Goal: Task Accomplishment & Management: Manage account settings

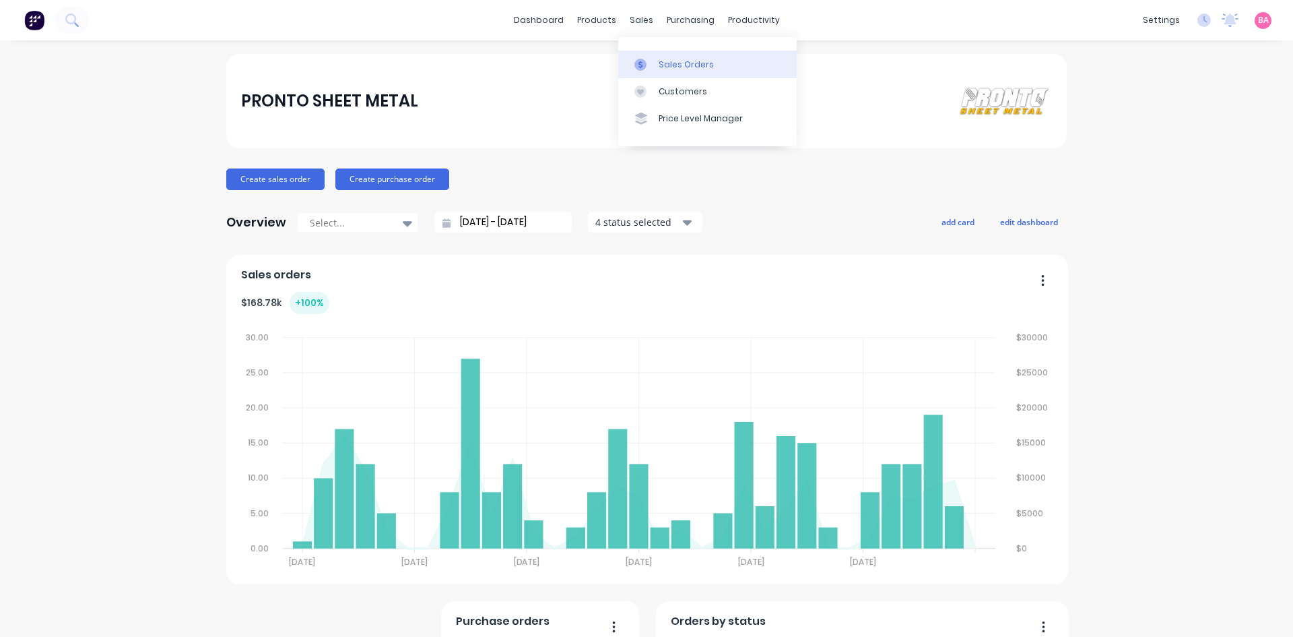
click at [678, 60] on div "Sales Orders" at bounding box center [686, 65] width 55 height 12
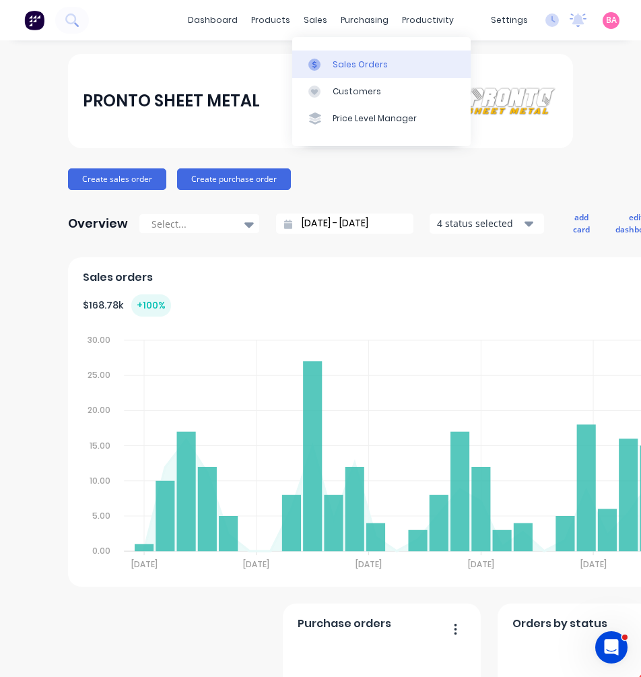
click at [353, 63] on div "Sales Orders" at bounding box center [360, 65] width 55 height 12
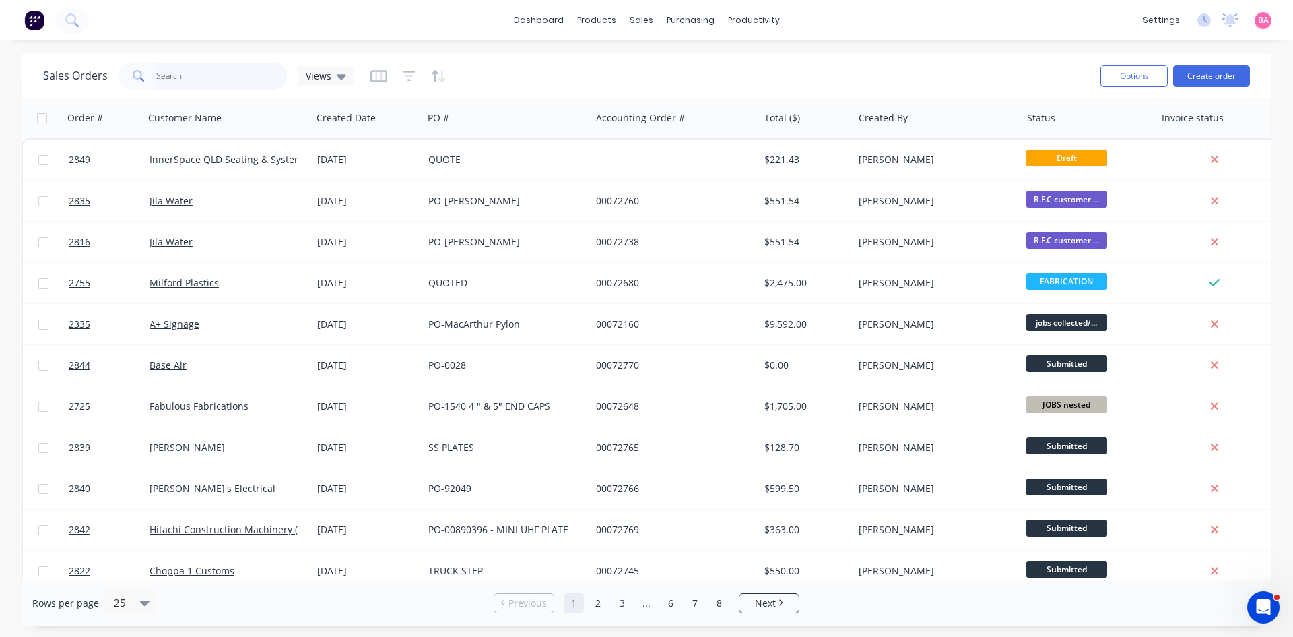
click at [192, 75] on input "text" at bounding box center [221, 76] width 131 height 27
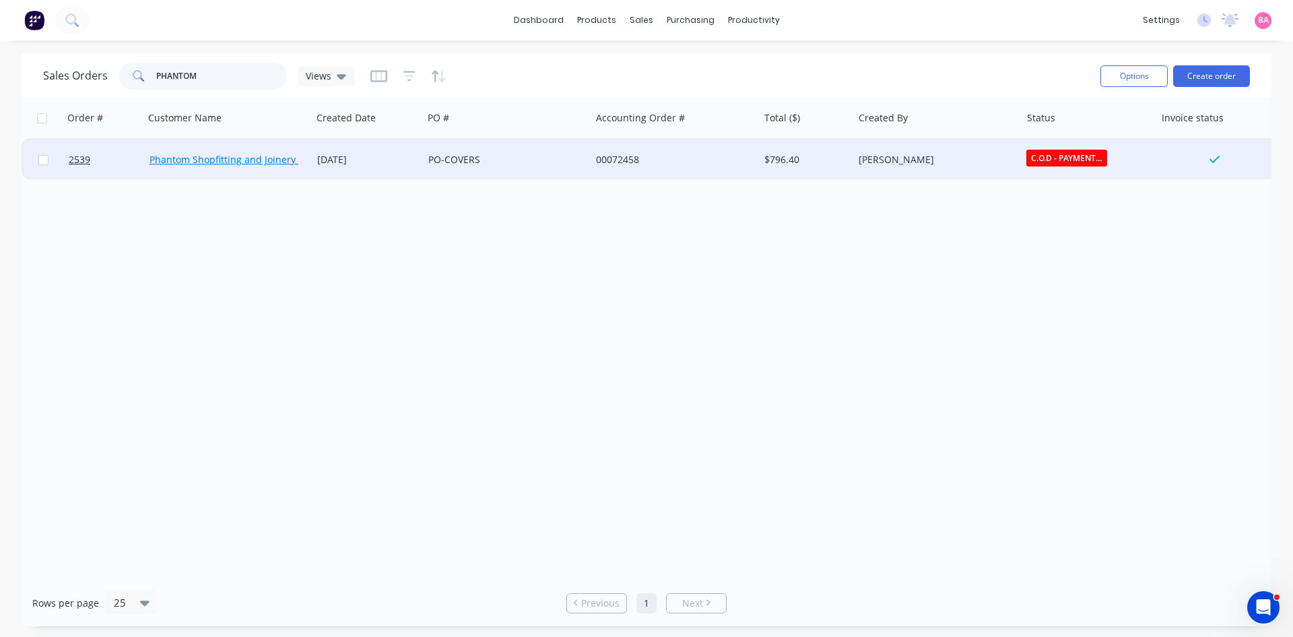
type input "PHANTOM"
click at [203, 158] on link "Phantom Shopfitting and Joinery Pty Ltd" at bounding box center [239, 159] width 179 height 13
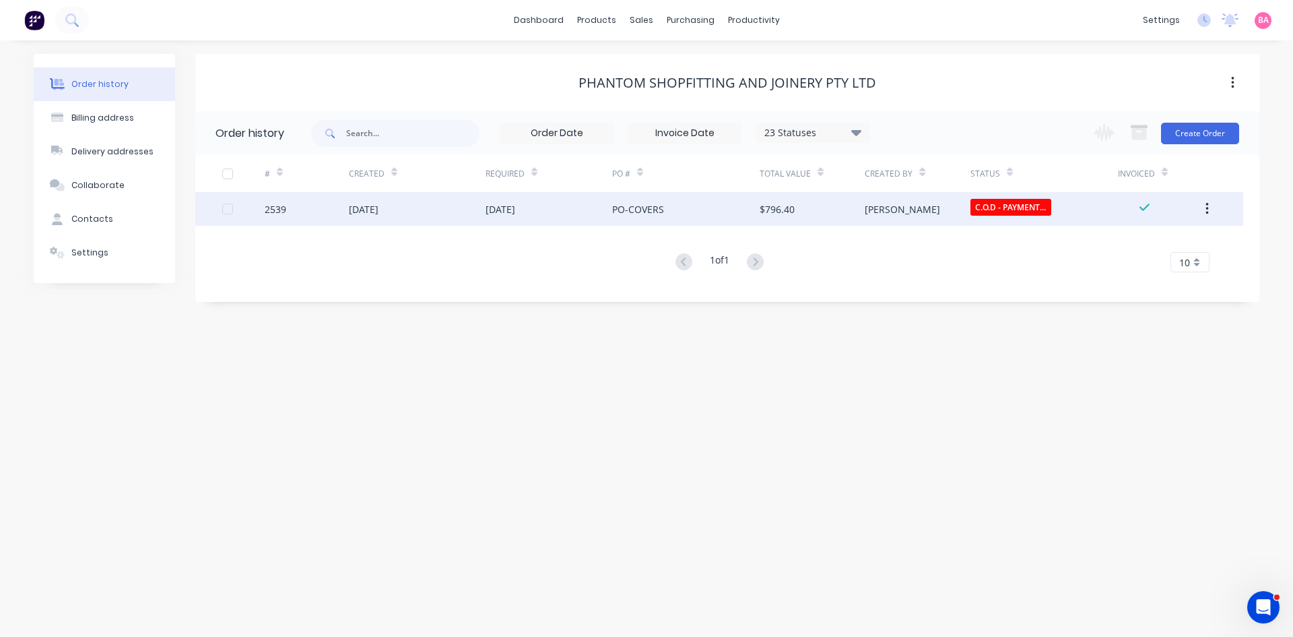
click at [273, 211] on div "2539" at bounding box center [276, 209] width 22 height 14
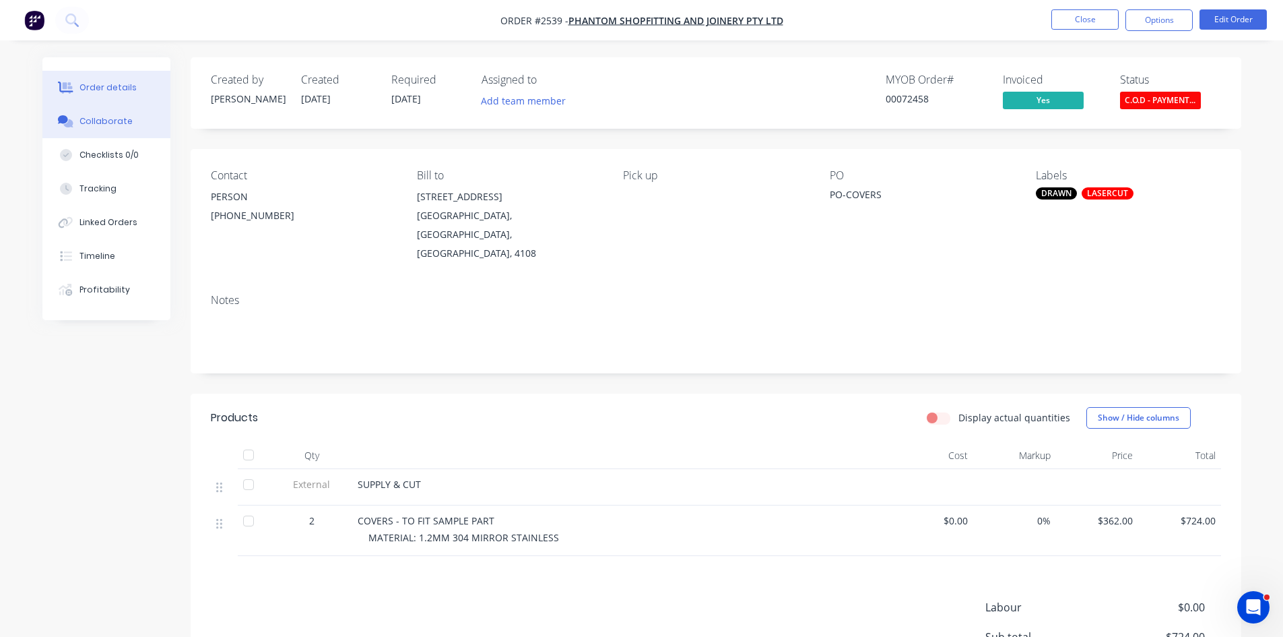
click at [114, 125] on div "Collaborate" at bounding box center [105, 121] width 53 height 12
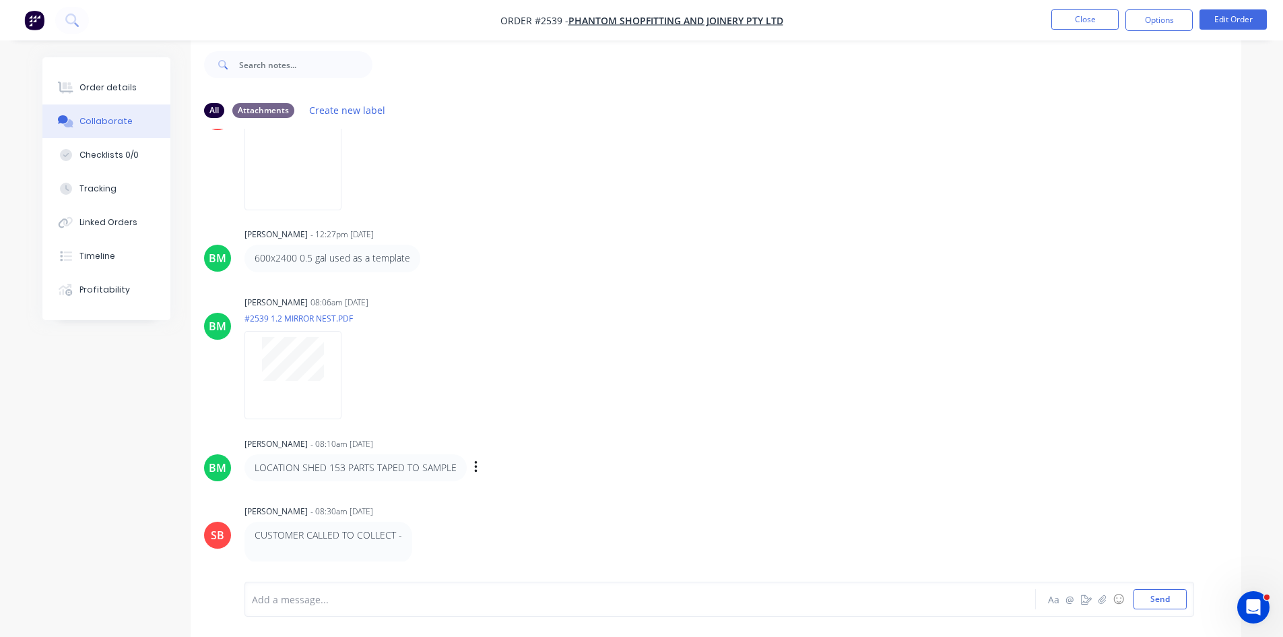
scroll to position [20, 0]
click at [112, 79] on button "Order details" at bounding box center [106, 88] width 128 height 34
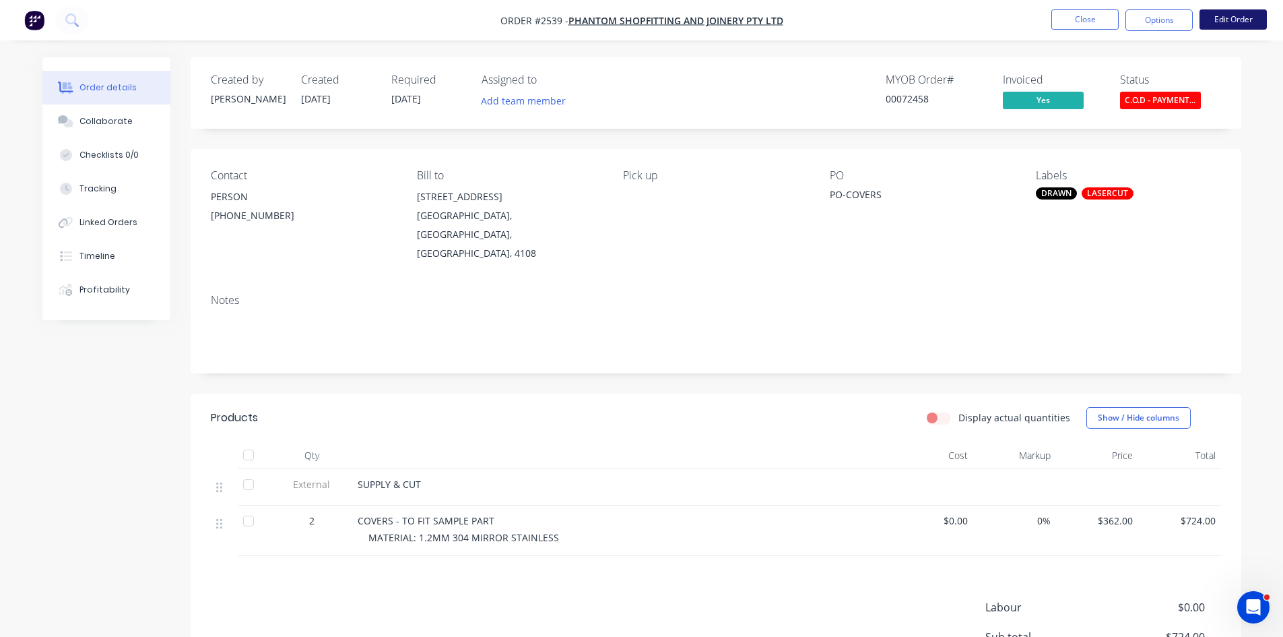
click at [1227, 15] on button "Edit Order" at bounding box center [1233, 19] width 67 height 20
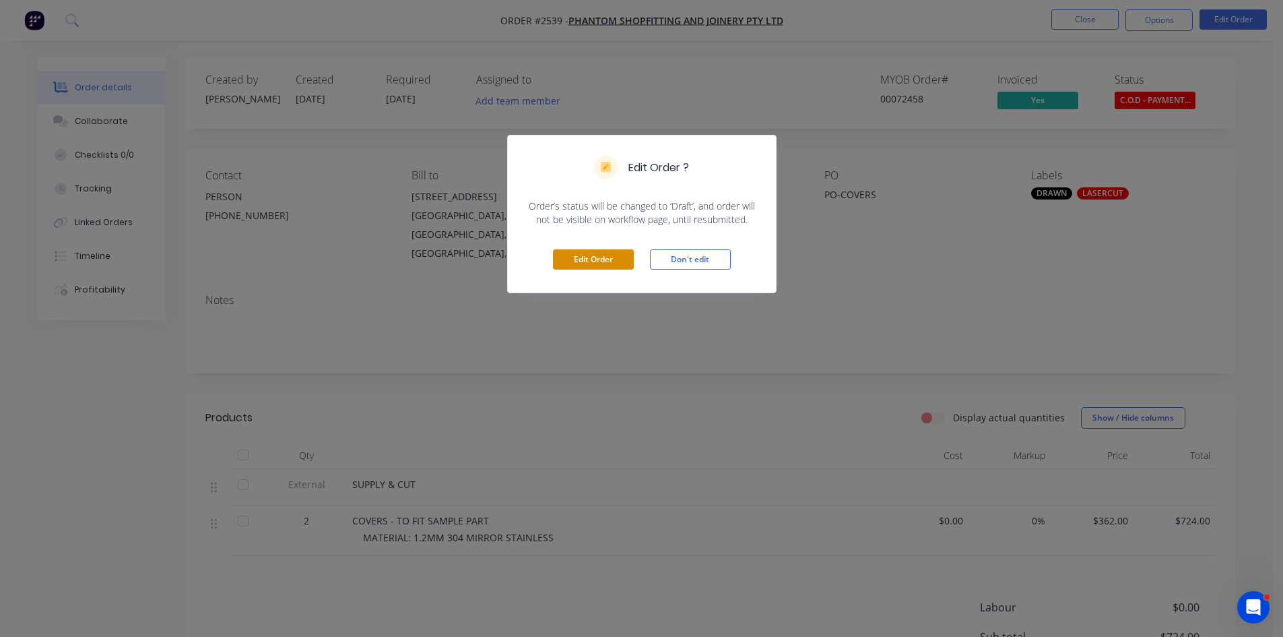
click at [603, 263] on button "Edit Order" at bounding box center [593, 259] width 81 height 20
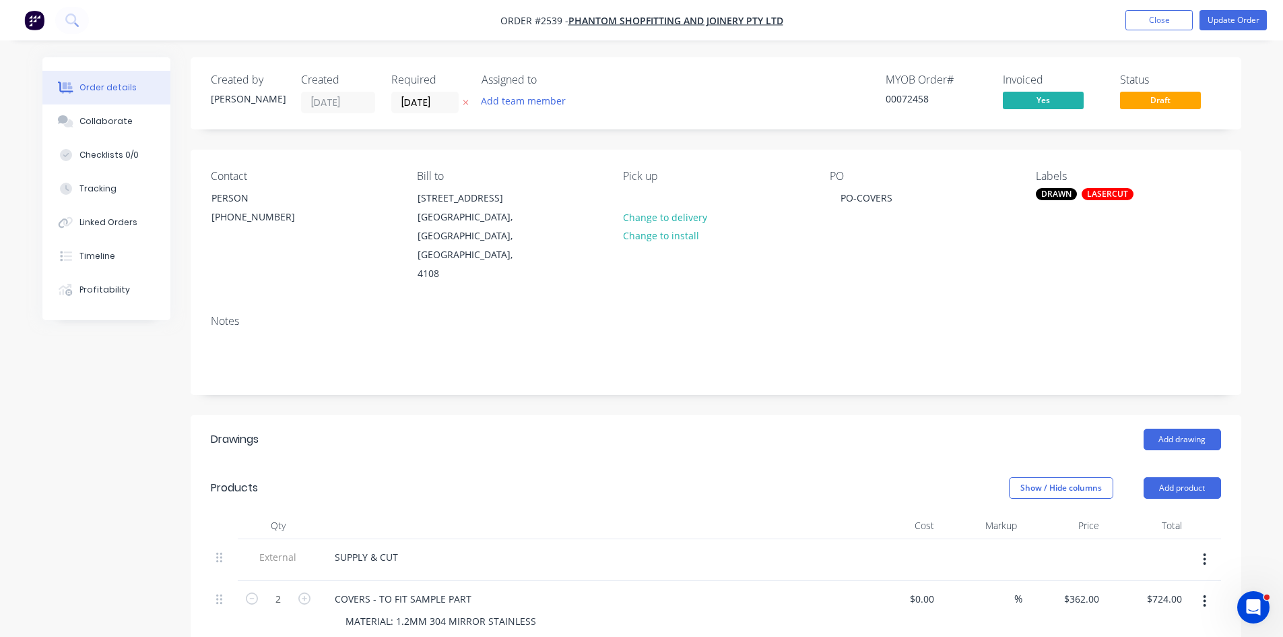
click at [467, 101] on icon at bounding box center [465, 102] width 5 height 5
click at [269, 218] on div "(07) 3550 3382" at bounding box center [268, 216] width 112 height 19
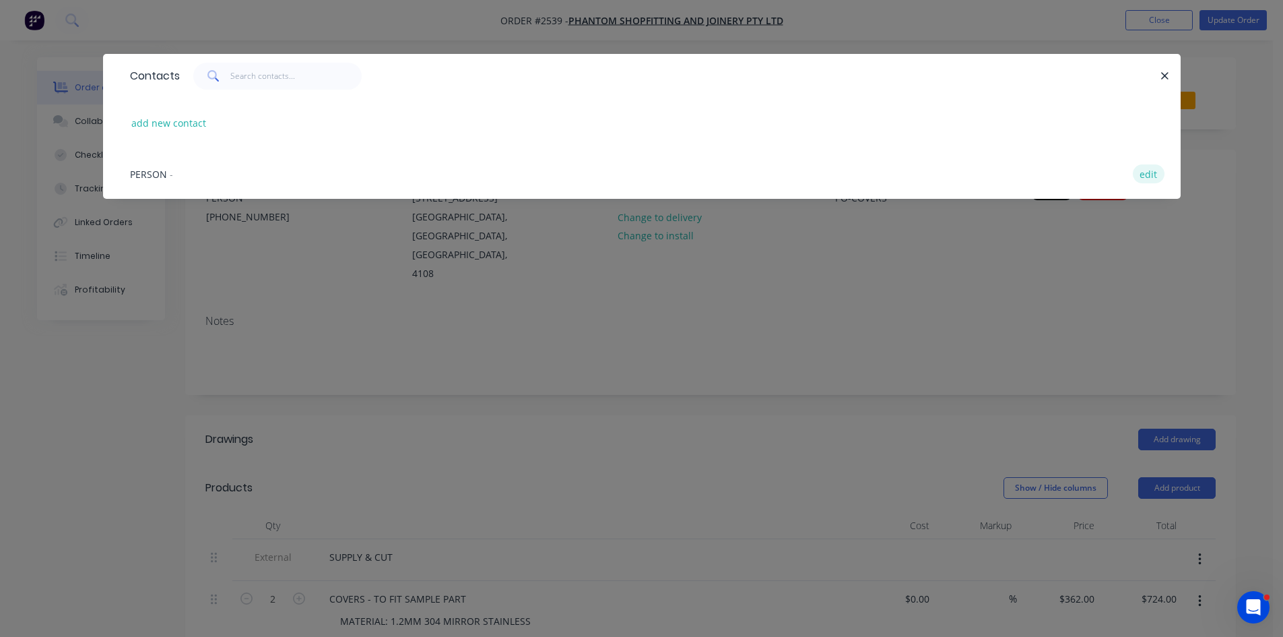
click at [1159, 176] on button "edit" at bounding box center [1149, 173] width 32 height 18
select select "AU"
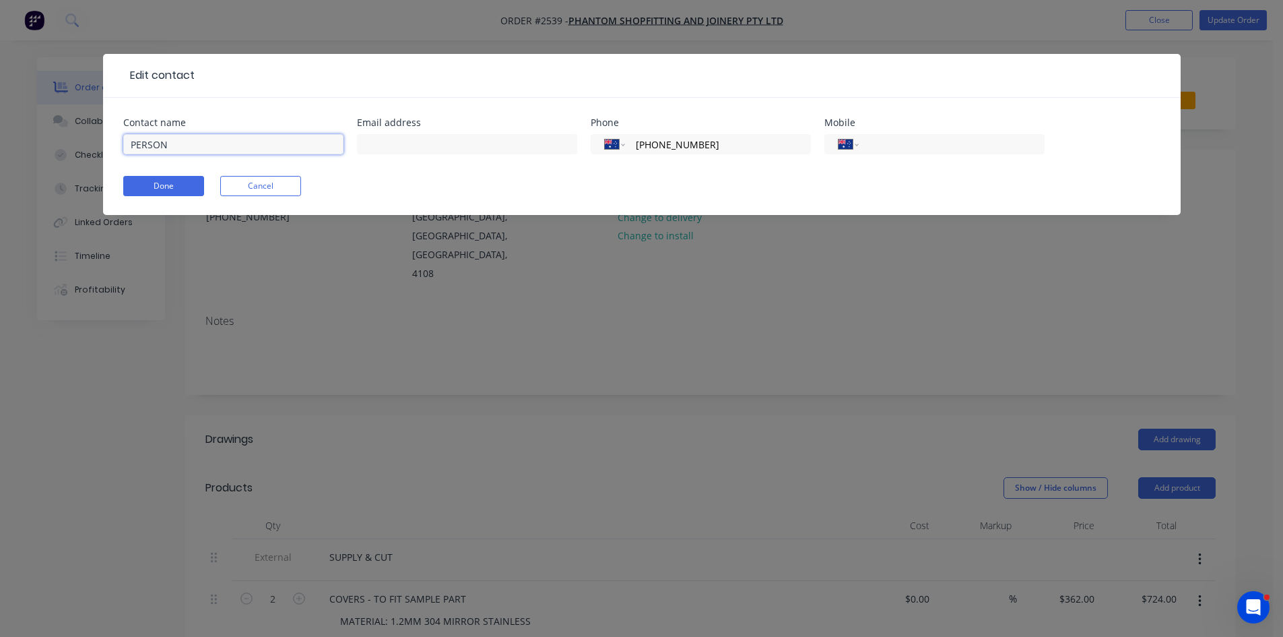
drag, startPoint x: 202, startPoint y: 150, endPoint x: 72, endPoint y: 125, distance: 132.2
click at [72, 125] on div "Edit contact Contact name PERSON Email address Phone International Afghanistan …" at bounding box center [641, 318] width 1283 height 637
type input "J"
type input "j"
type input "Justin"
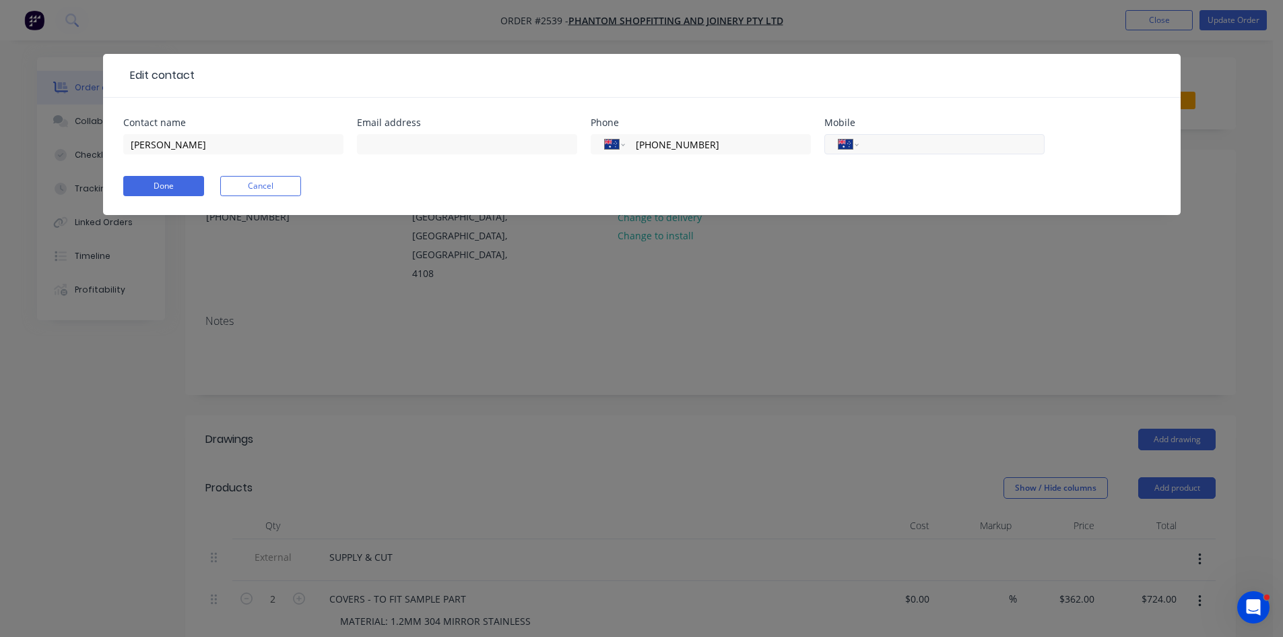
click at [907, 139] on input "tel" at bounding box center [949, 144] width 162 height 15
type input "0415 316 156"
click at [166, 186] on button "Done" at bounding box center [163, 186] width 81 height 20
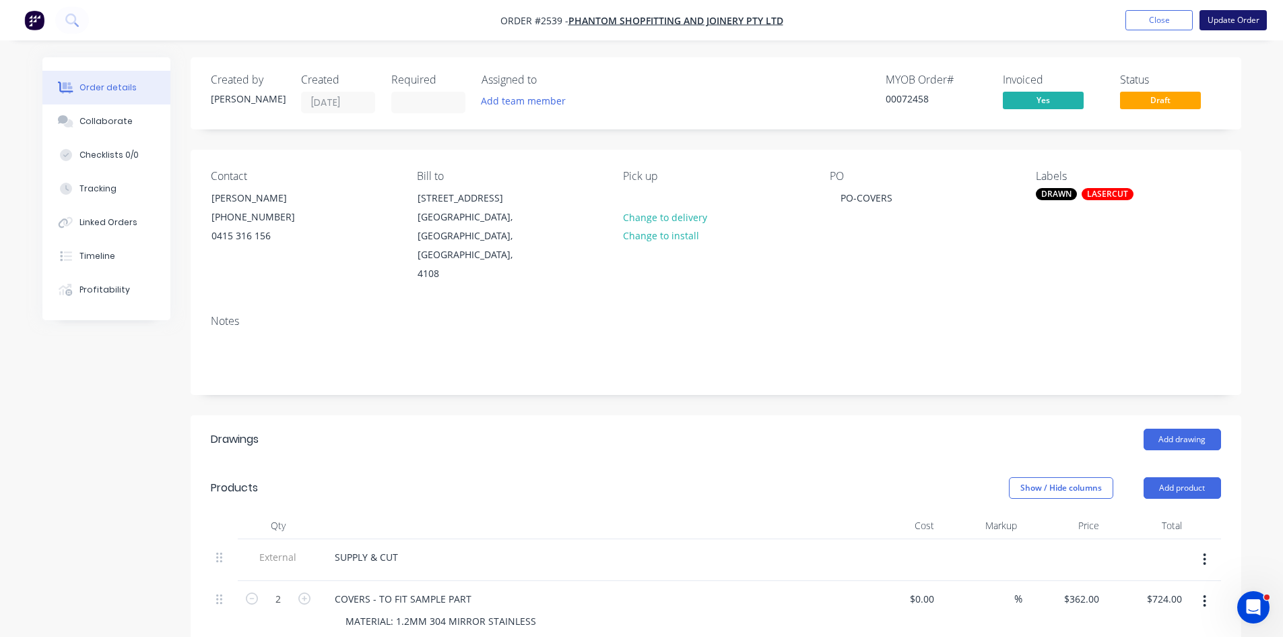
click at [1240, 20] on button "Update Order" at bounding box center [1233, 20] width 67 height 20
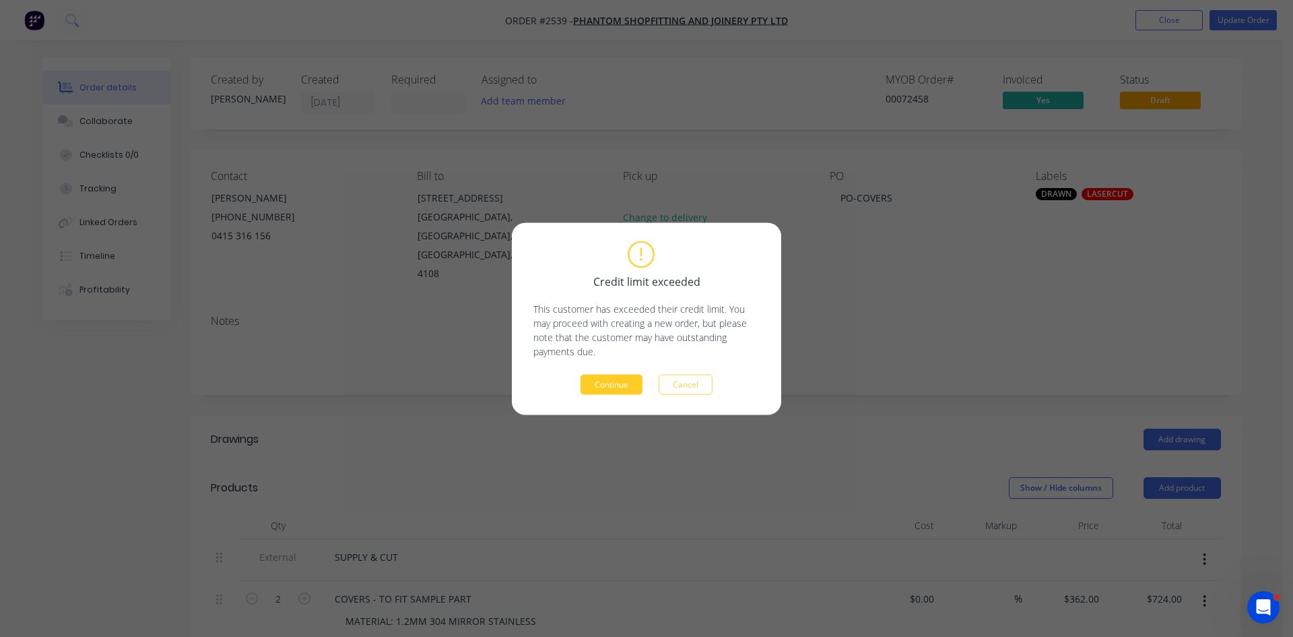
click at [596, 383] on button "Continue" at bounding box center [612, 384] width 62 height 20
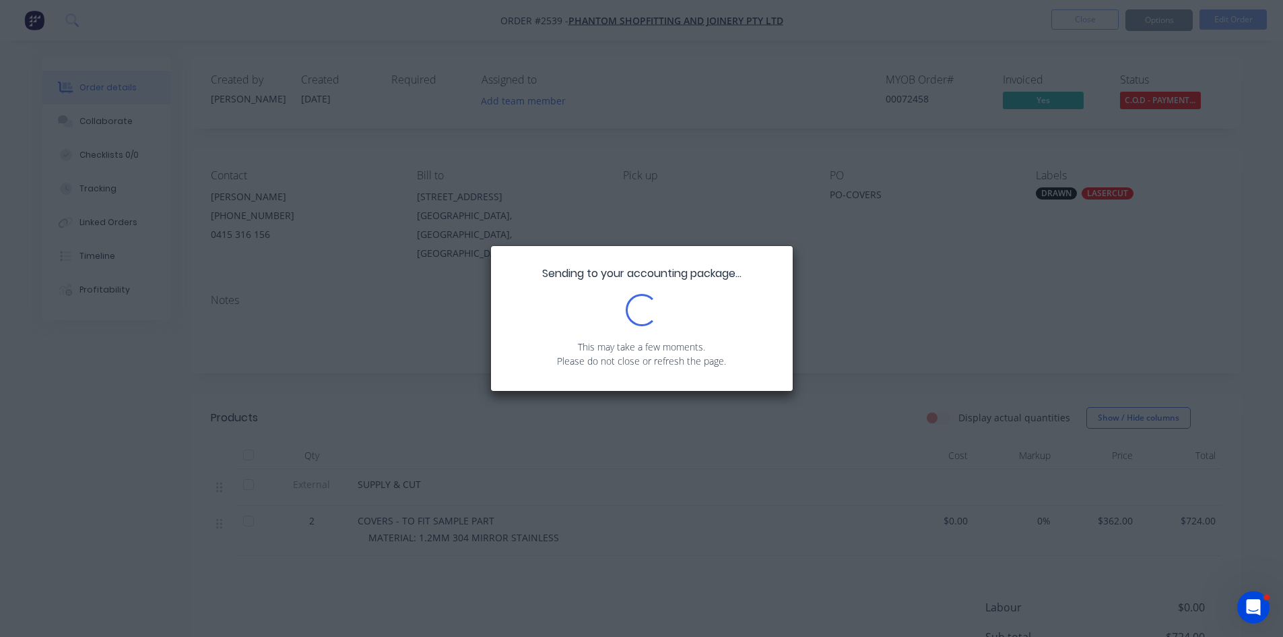
click at [1060, 192] on div "Sending to your accounting package... Loading... This may take a few moments. P…" at bounding box center [641, 318] width 1283 height 637
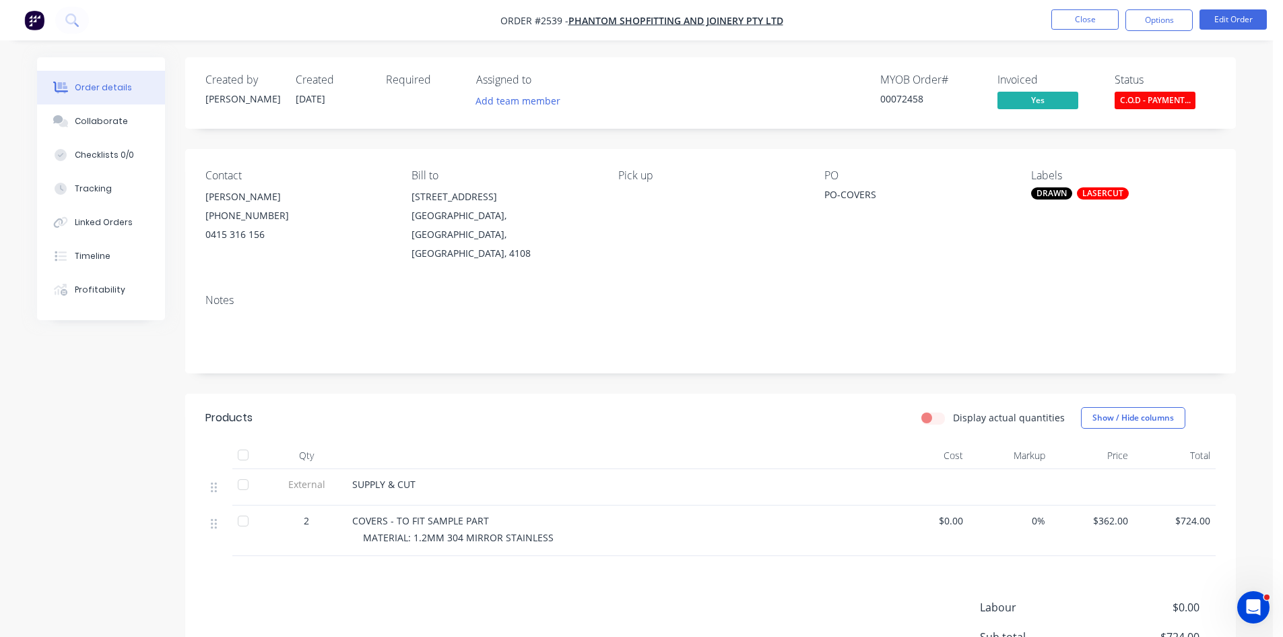
click at [1056, 193] on div "DRAWN" at bounding box center [1051, 193] width 41 height 12
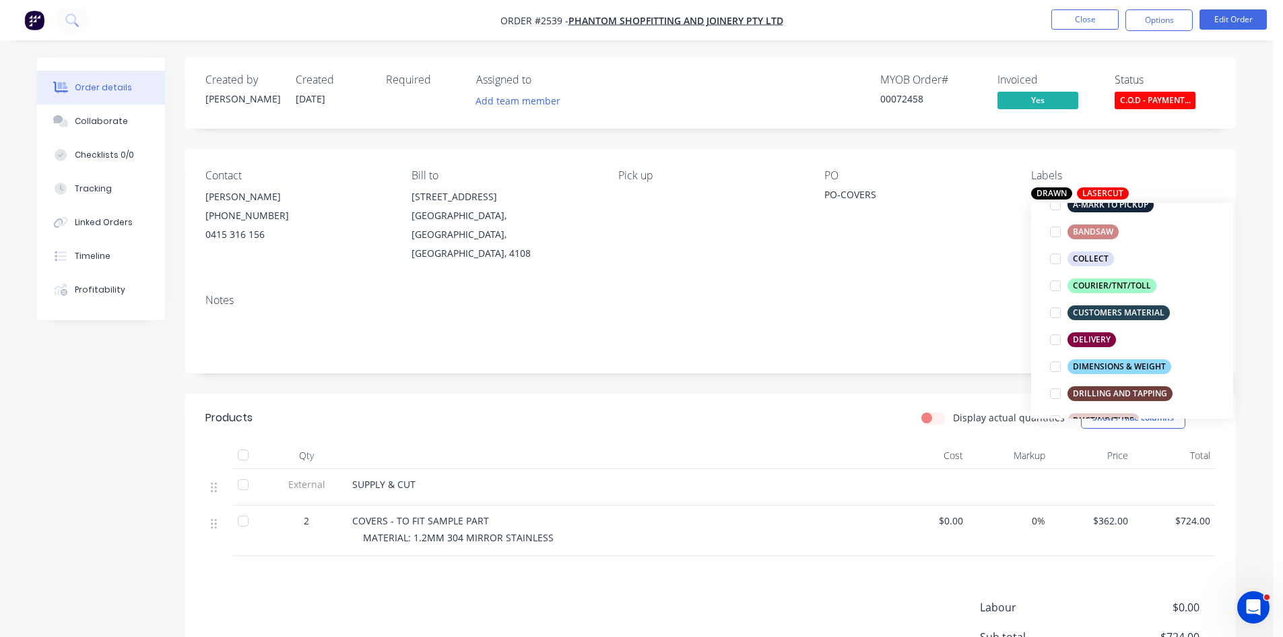
scroll to position [224, 0]
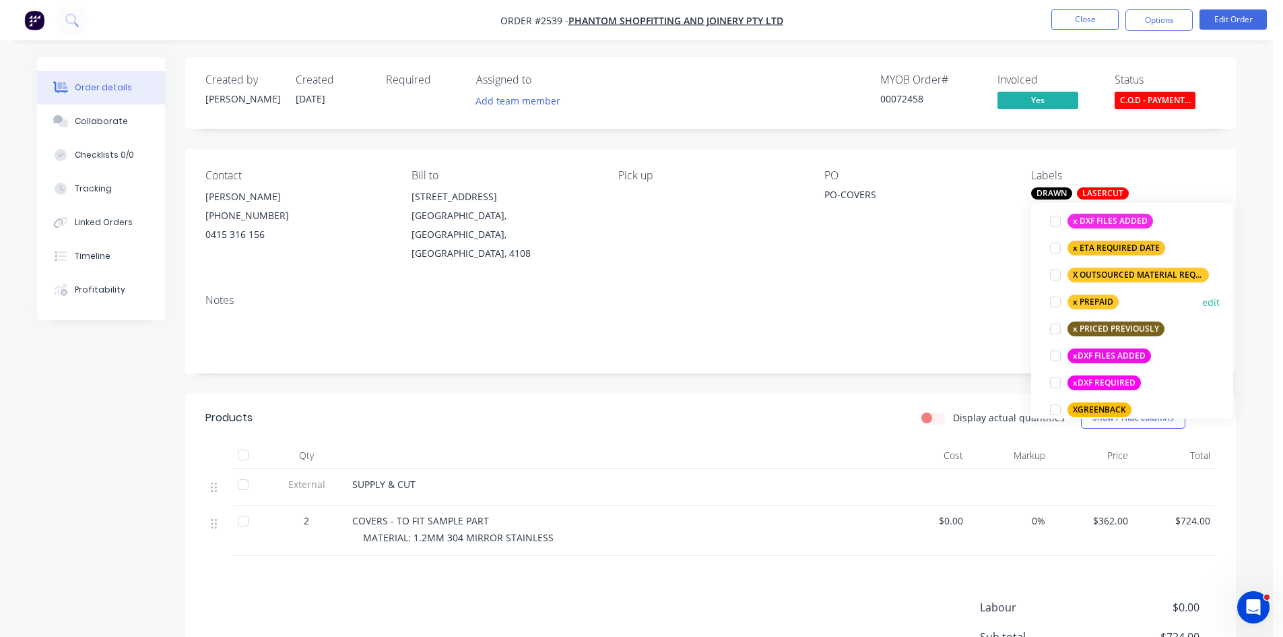
click at [1059, 301] on div at bounding box center [1055, 301] width 27 height 27
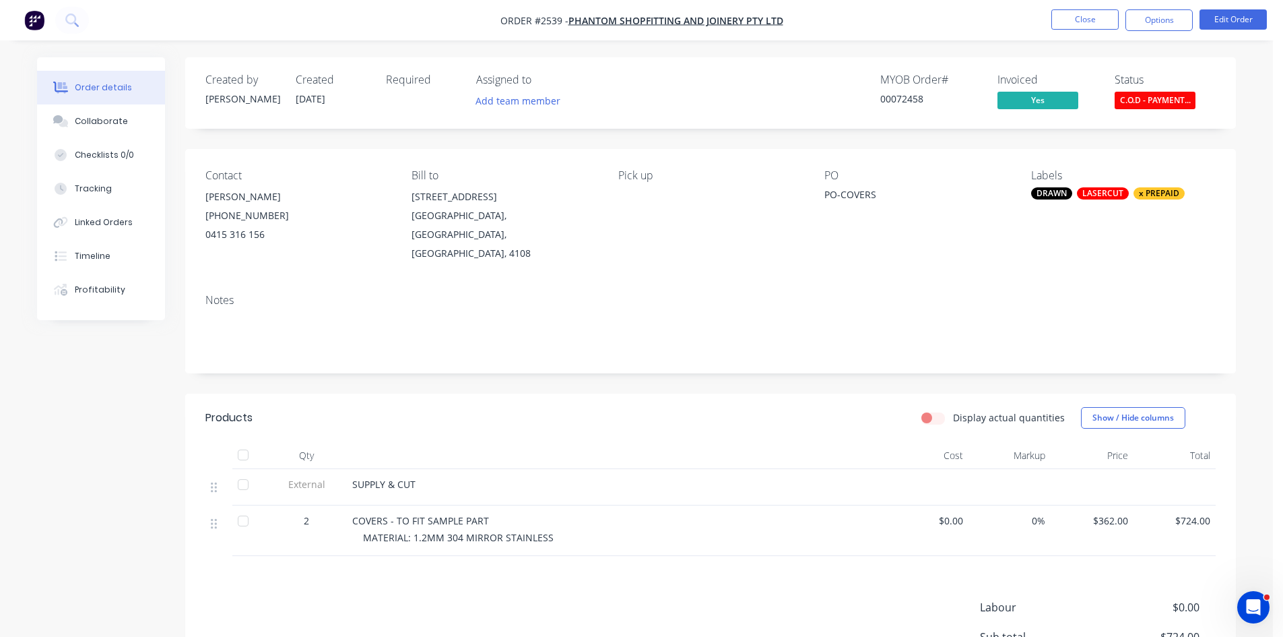
click at [907, 294] on div "Notes" at bounding box center [710, 300] width 1010 height 13
click at [1158, 102] on span "C.O.D - PAYMENT..." at bounding box center [1155, 100] width 81 height 17
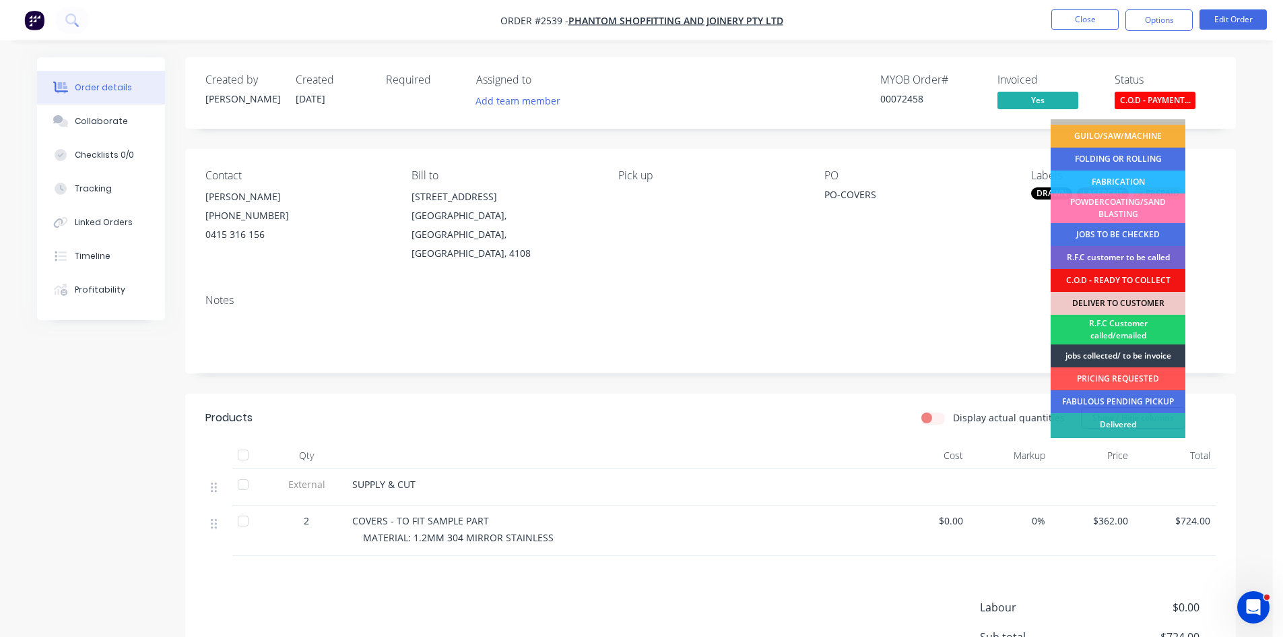
scroll to position [67, 0]
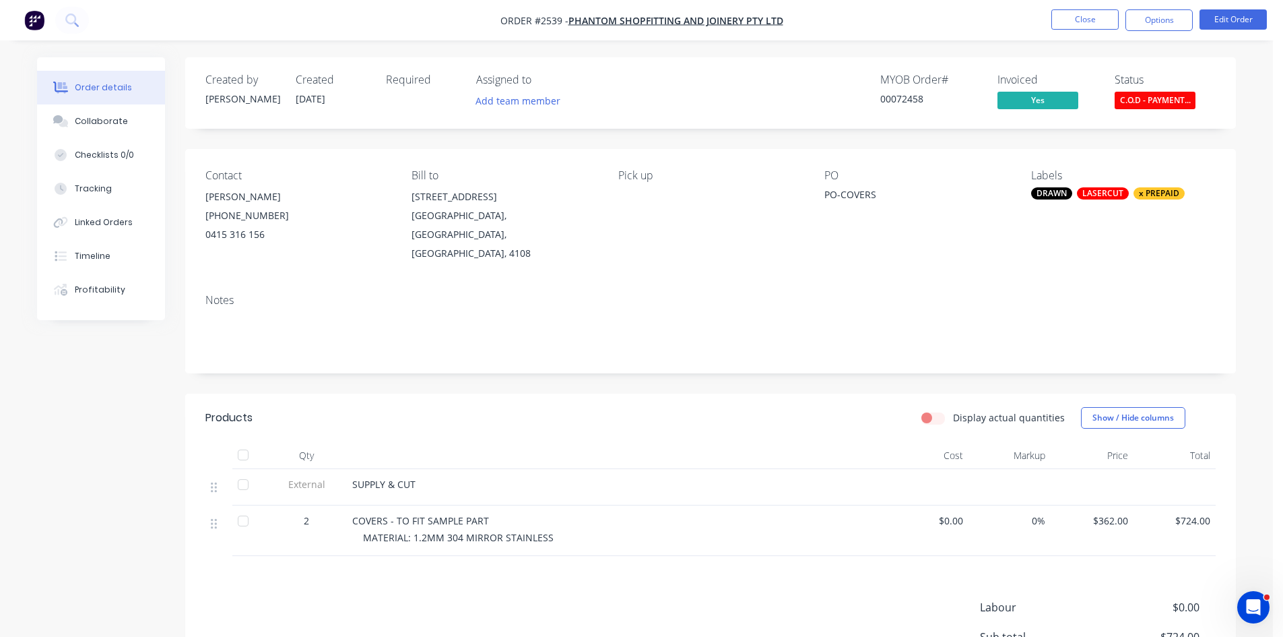
click at [945, 283] on div "Notes" at bounding box center [710, 328] width 1051 height 90
click at [1163, 99] on span "C.O.D - PAYMENT..." at bounding box center [1155, 100] width 81 height 17
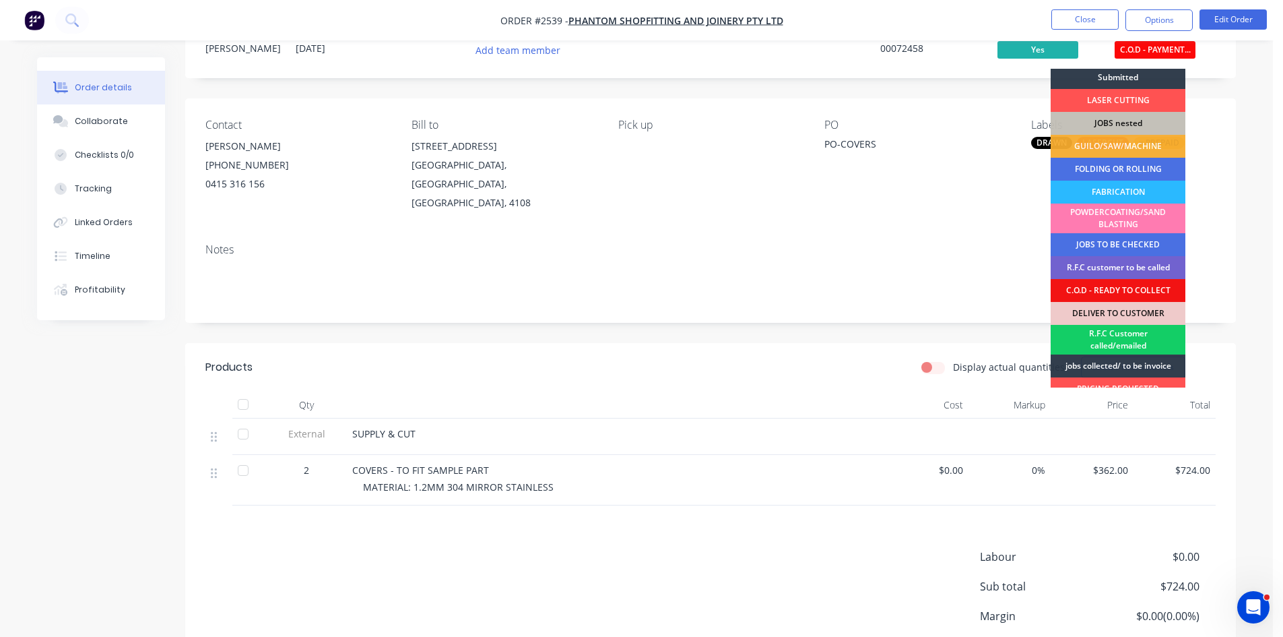
scroll to position [0, 0]
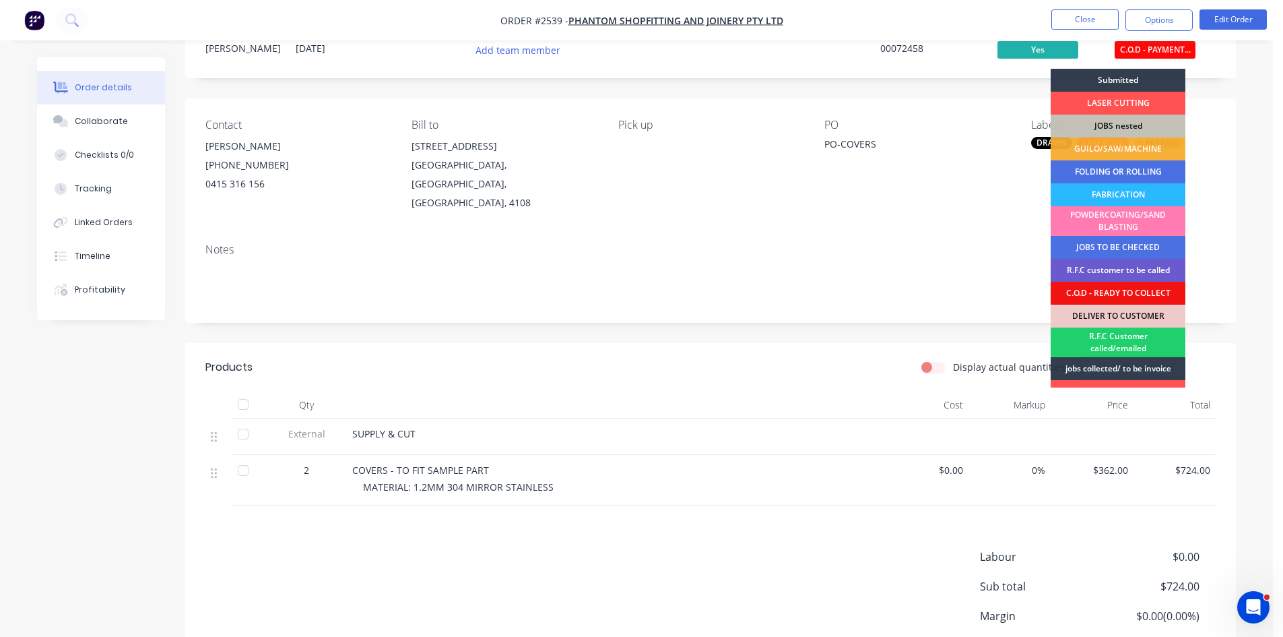
click at [1132, 268] on div "R.F.C customer to be called" at bounding box center [1118, 270] width 135 height 23
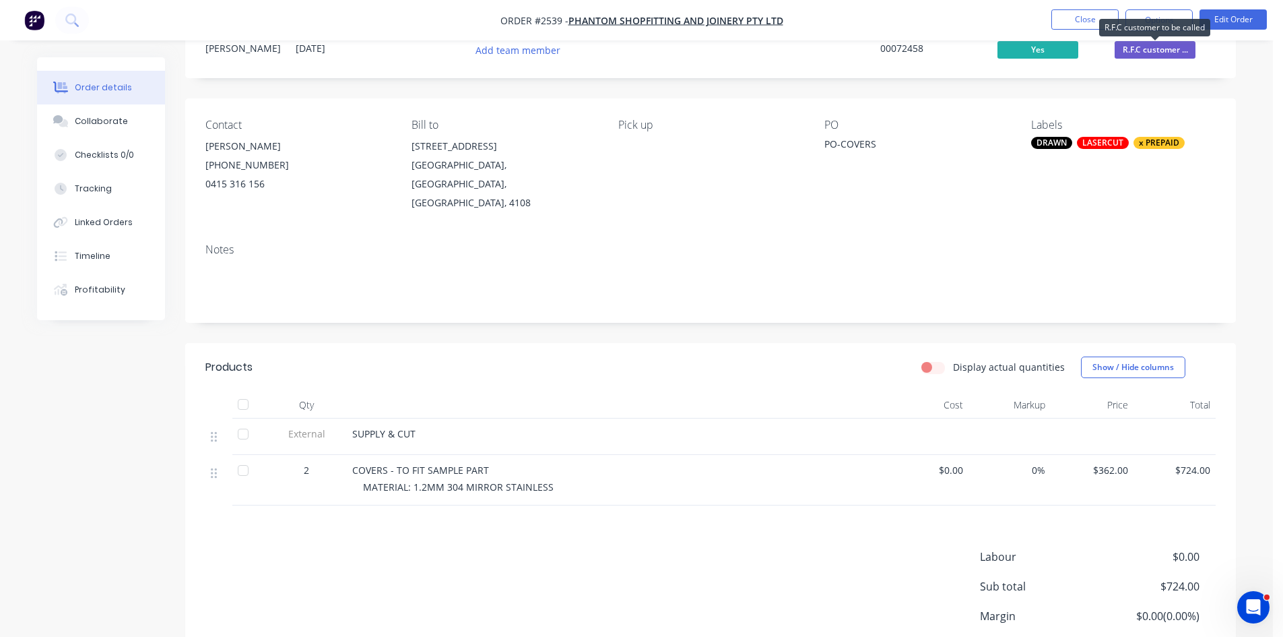
click at [1161, 47] on span "R.F.C customer ..." at bounding box center [1155, 49] width 81 height 17
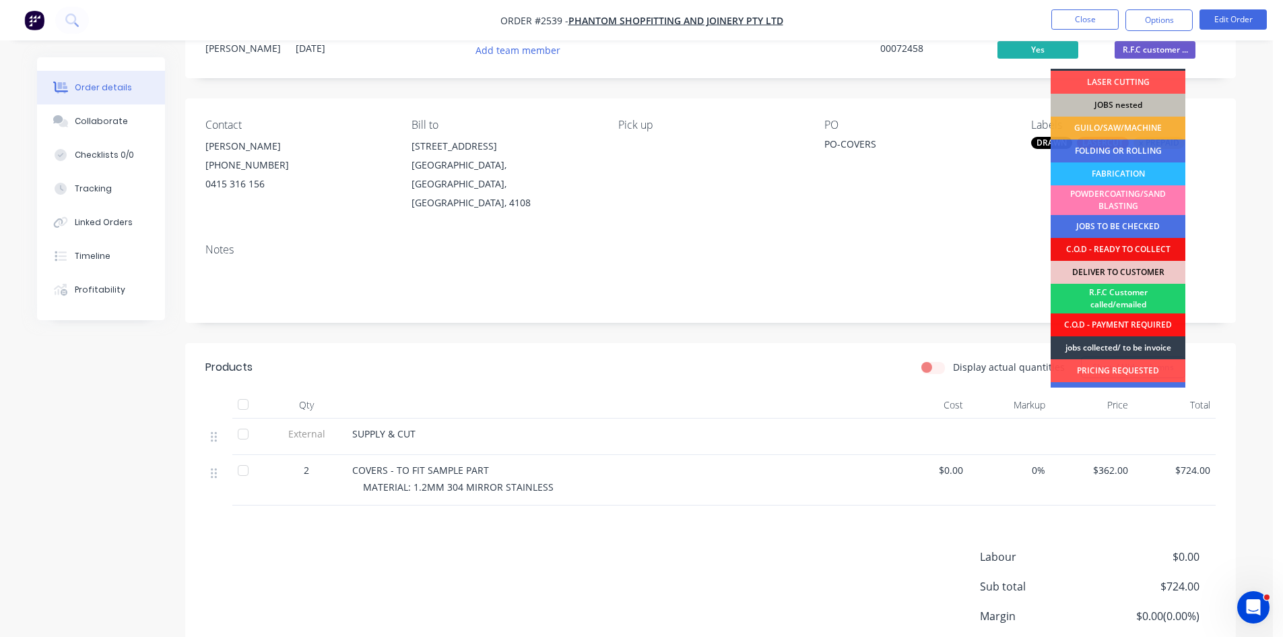
scroll to position [22, 0]
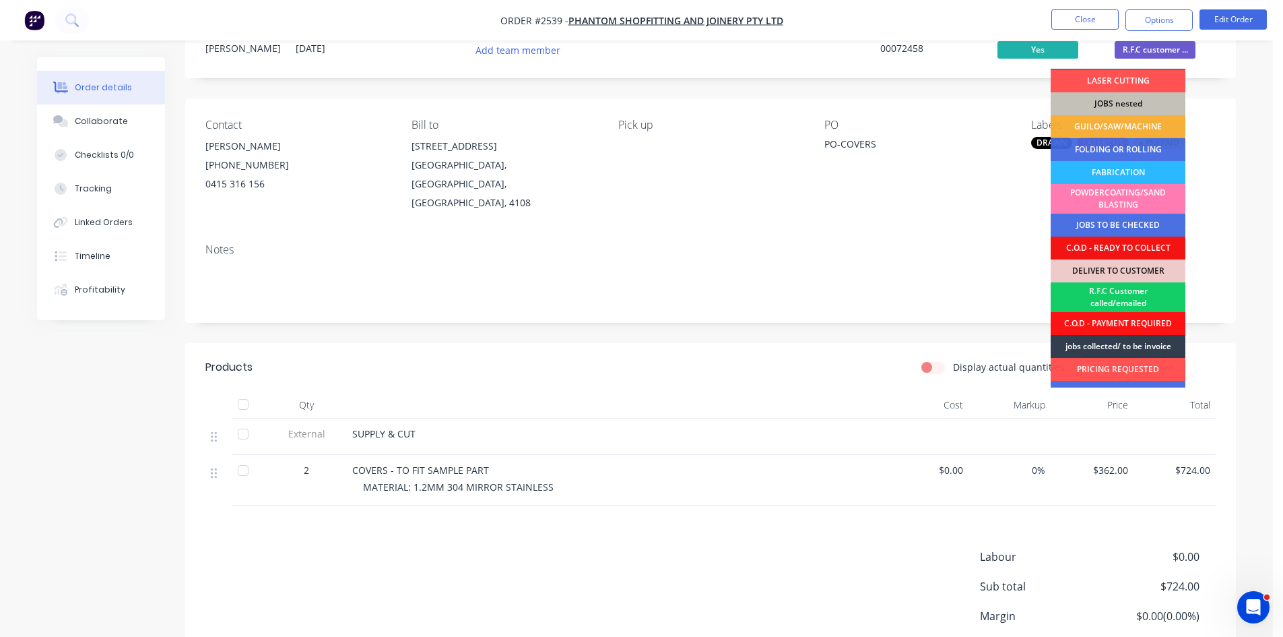
click at [1133, 291] on div "R.F.C Customer called/emailed" at bounding box center [1118, 297] width 135 height 30
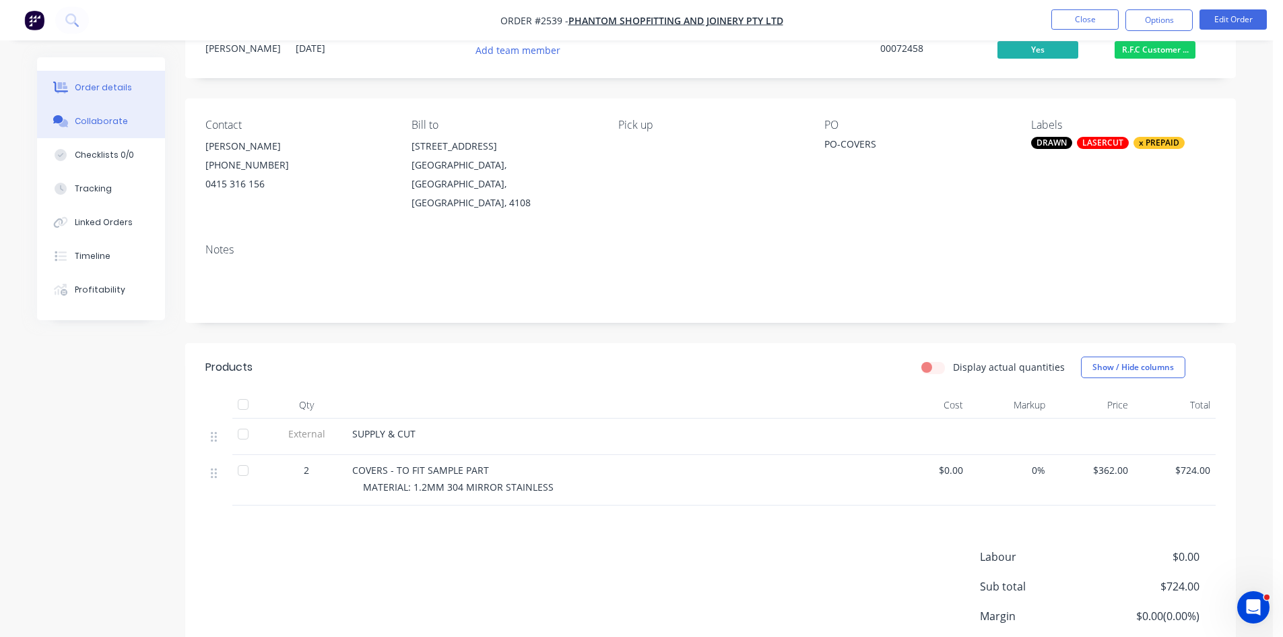
click at [107, 121] on div "Collaborate" at bounding box center [101, 121] width 53 height 12
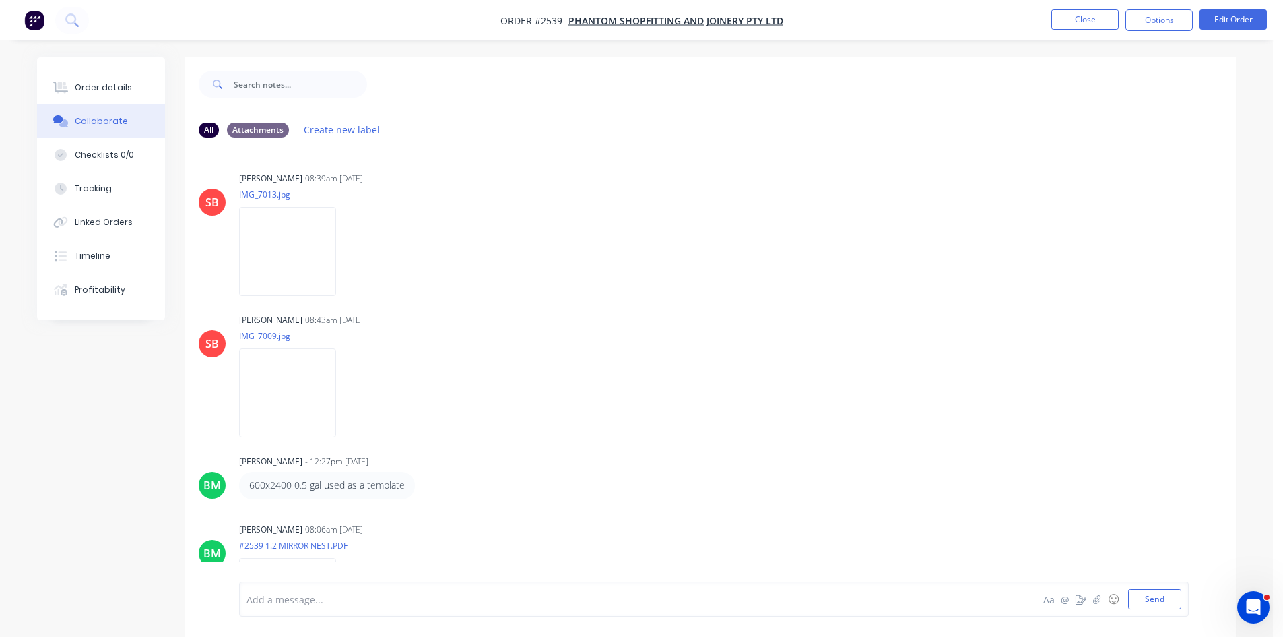
click at [329, 591] on div "Add a message..." at bounding box center [597, 599] width 701 height 20
click at [1169, 601] on button "Send" at bounding box center [1154, 599] width 53 height 20
click at [73, 88] on button "Order details" at bounding box center [101, 88] width 128 height 34
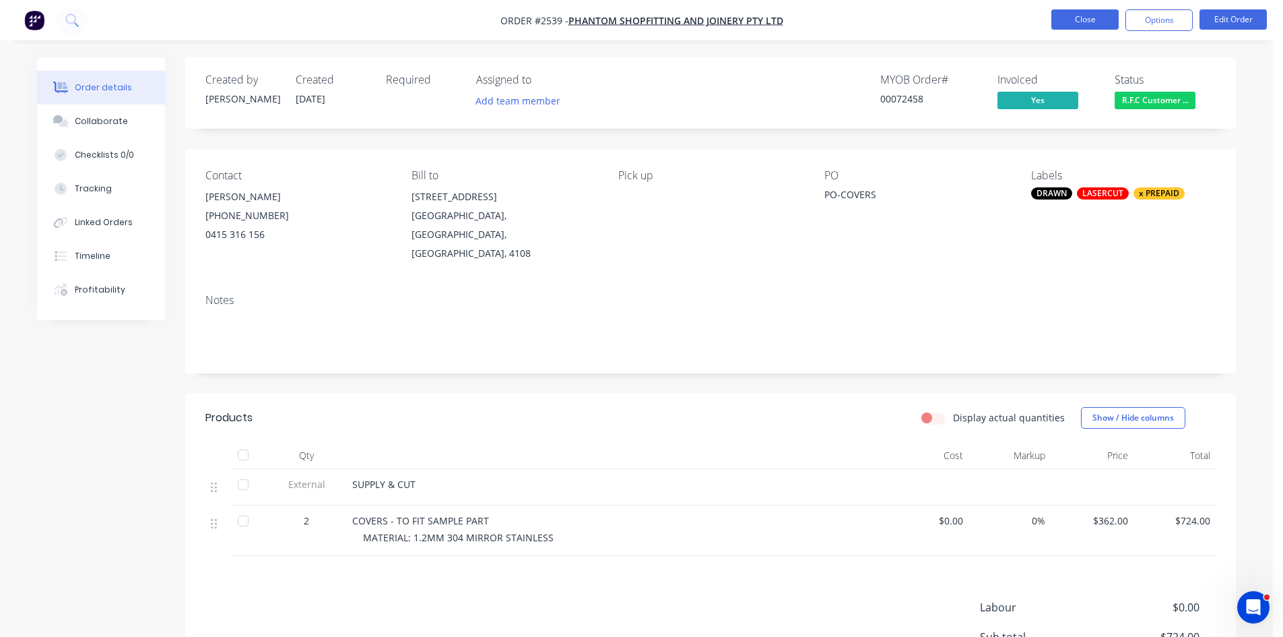
click at [1093, 18] on button "Close" at bounding box center [1084, 19] width 67 height 20
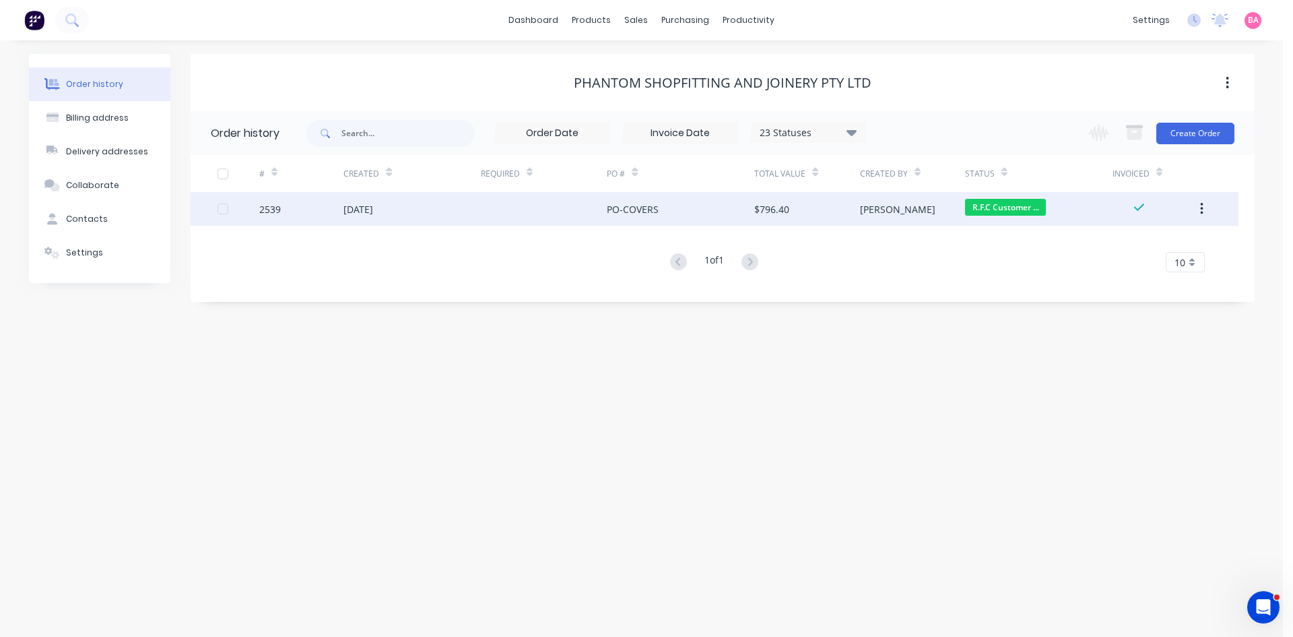
click at [358, 206] on div "06 Aug 2025" at bounding box center [359, 209] width 30 height 14
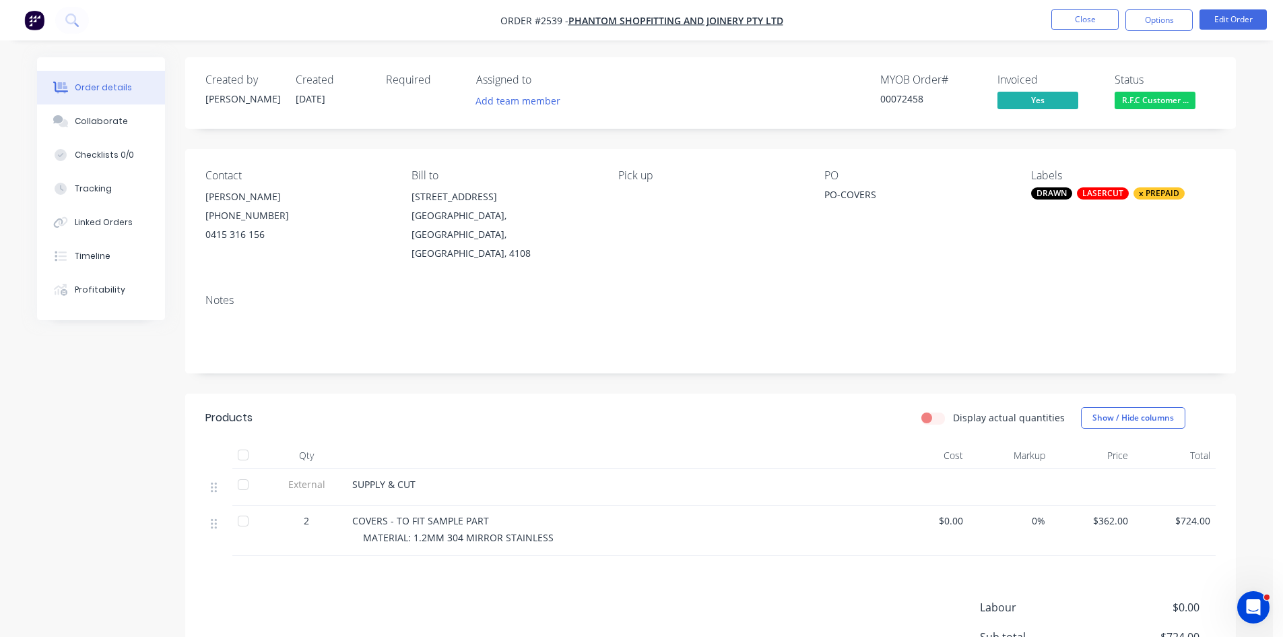
click at [247, 216] on div "(07) 3550 3382" at bounding box center [297, 215] width 185 height 19
click at [1241, 9] on button "Edit Order" at bounding box center [1233, 19] width 67 height 20
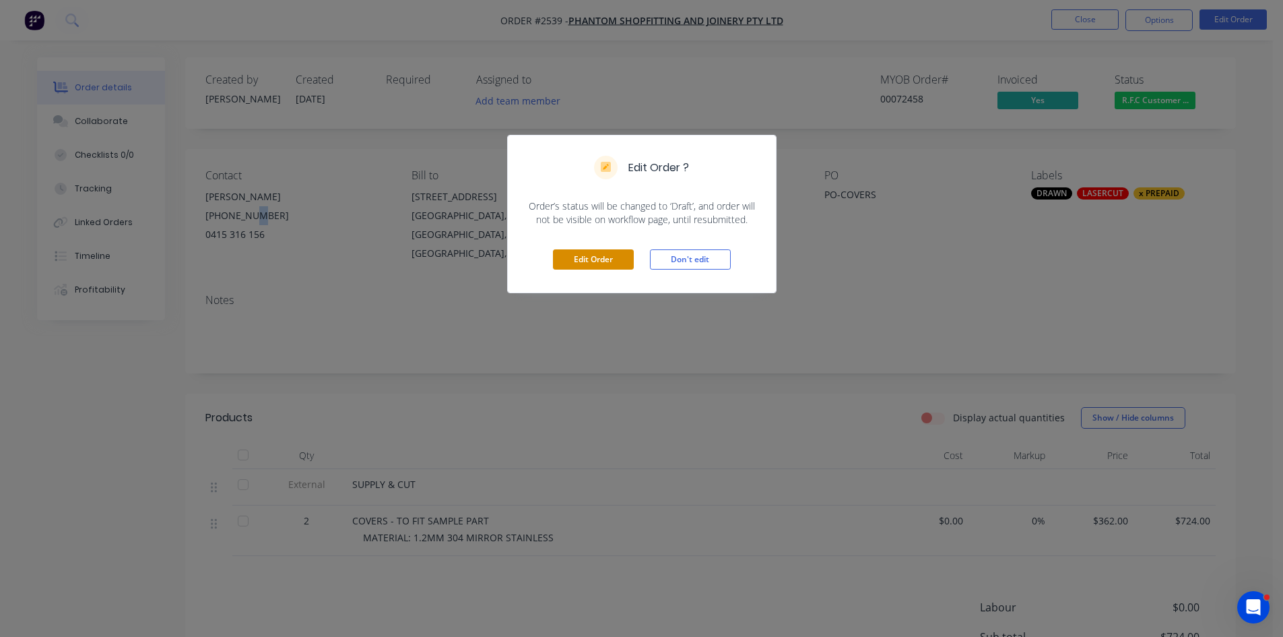
click at [607, 257] on button "Edit Order" at bounding box center [593, 259] width 81 height 20
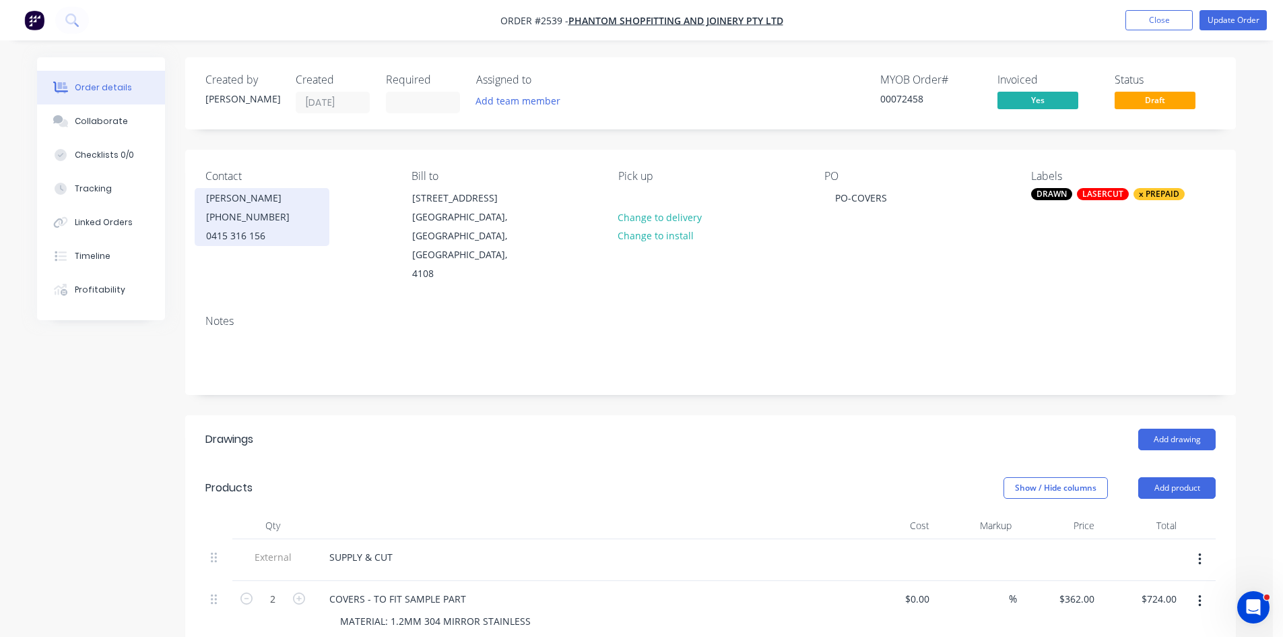
click at [237, 222] on div "(07) 3550 3382" at bounding box center [262, 216] width 112 height 19
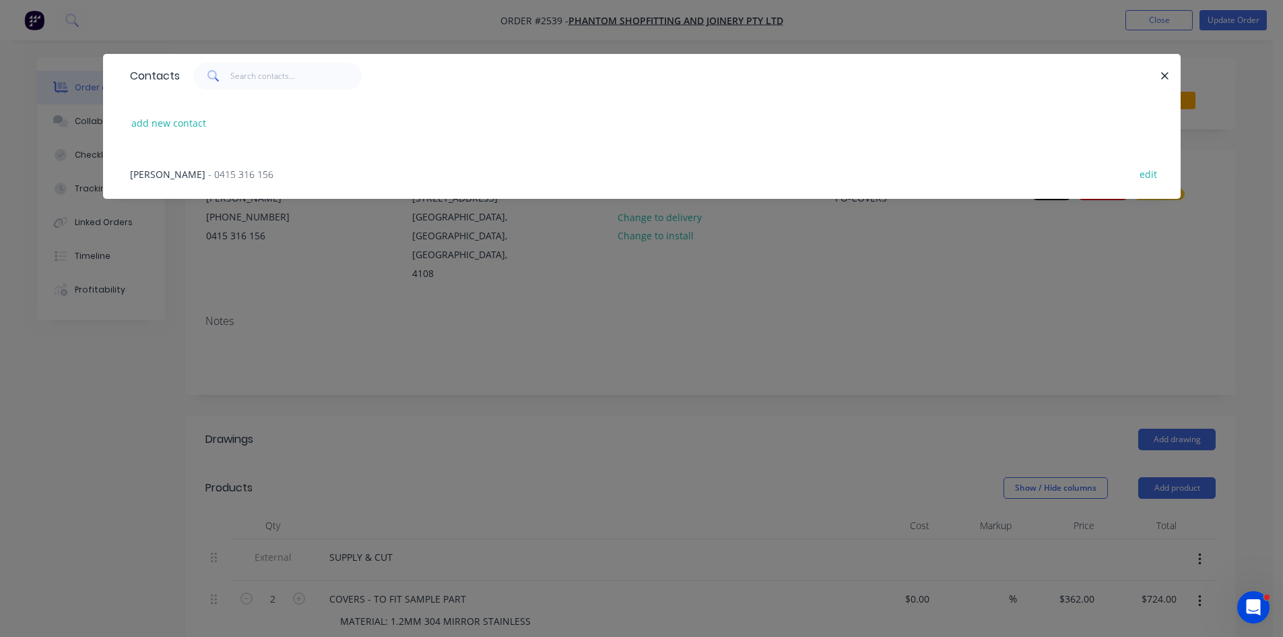
click at [208, 176] on span "- 0415 316 156" at bounding box center [240, 174] width 65 height 13
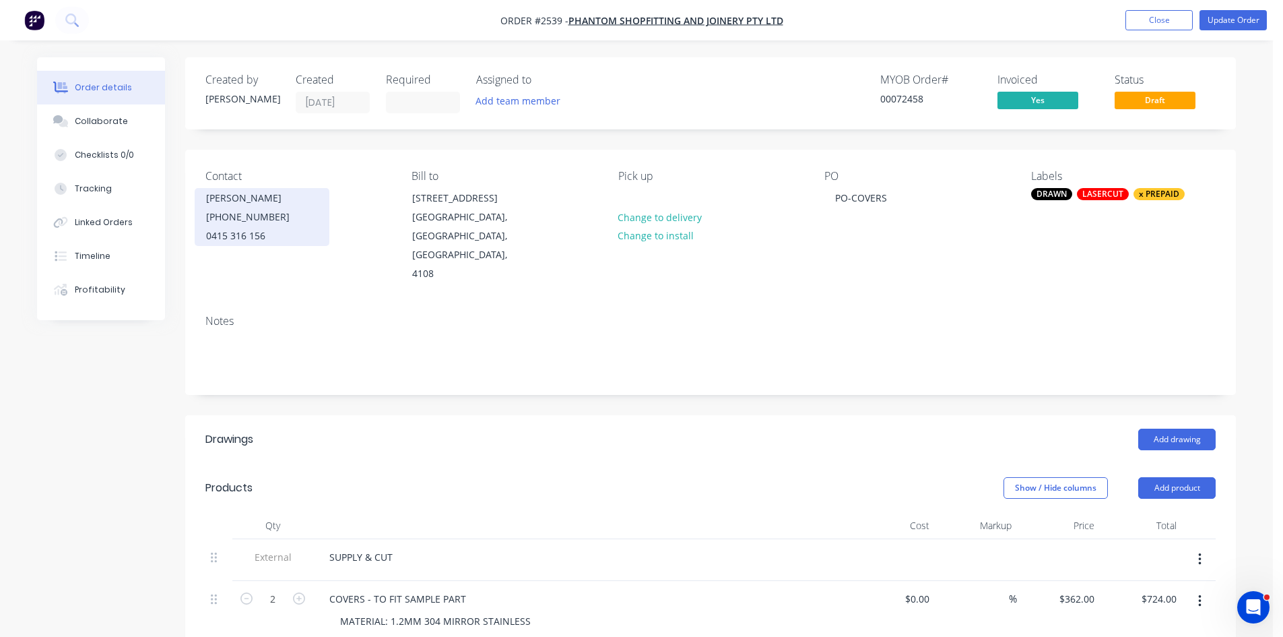
click at [230, 231] on div "0415 316 156" at bounding box center [262, 235] width 112 height 19
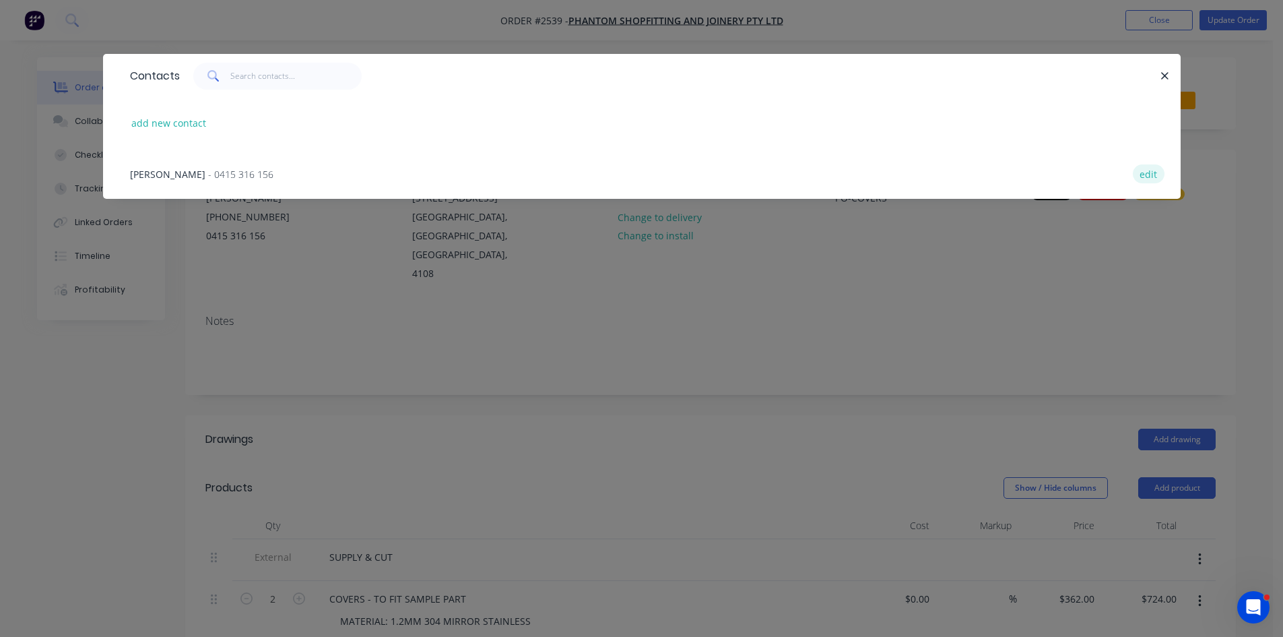
click at [1151, 174] on button "edit" at bounding box center [1149, 173] width 32 height 18
select select "AU"
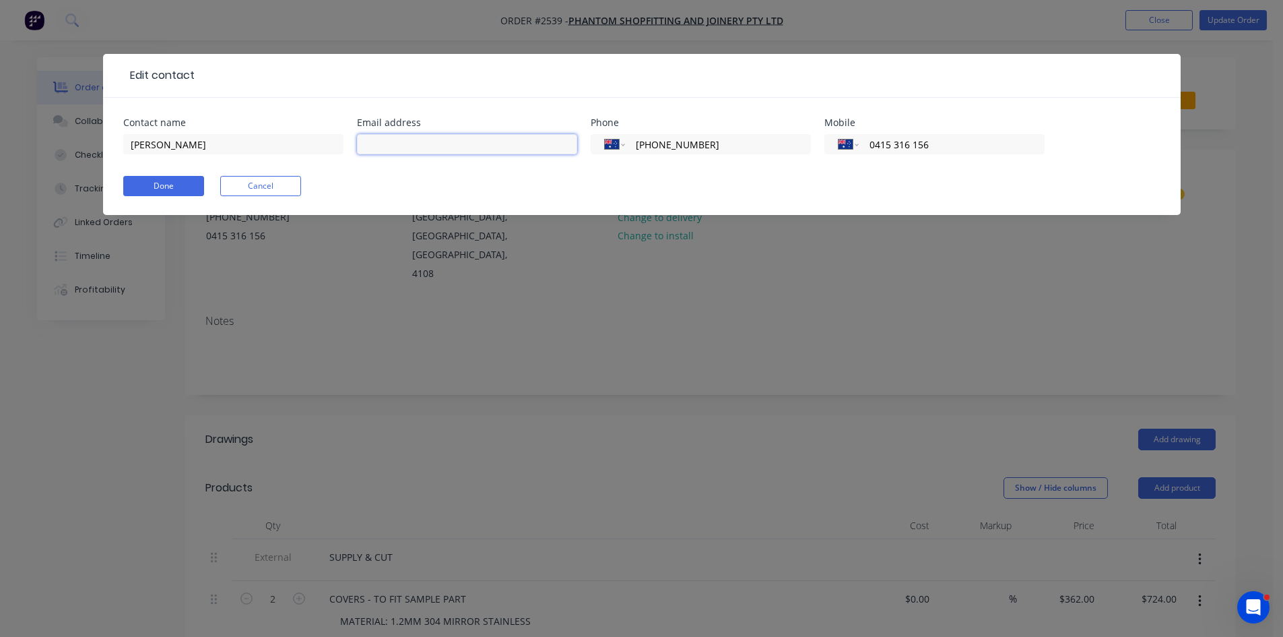
click at [463, 141] on input "text" at bounding box center [467, 144] width 220 height 20
paste input "justin@phantomsj.com.au"
type input "justin@phantomsj.com.au"
click at [138, 181] on button "Done" at bounding box center [163, 186] width 81 height 20
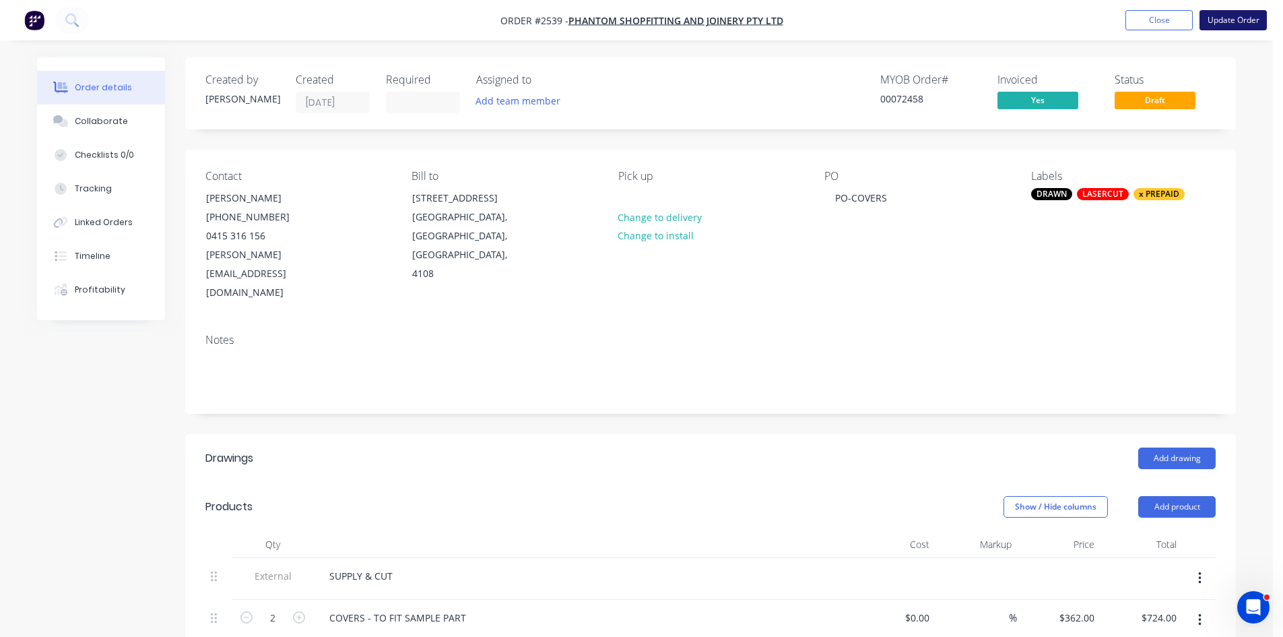
click at [1243, 17] on button "Update Order" at bounding box center [1233, 20] width 67 height 20
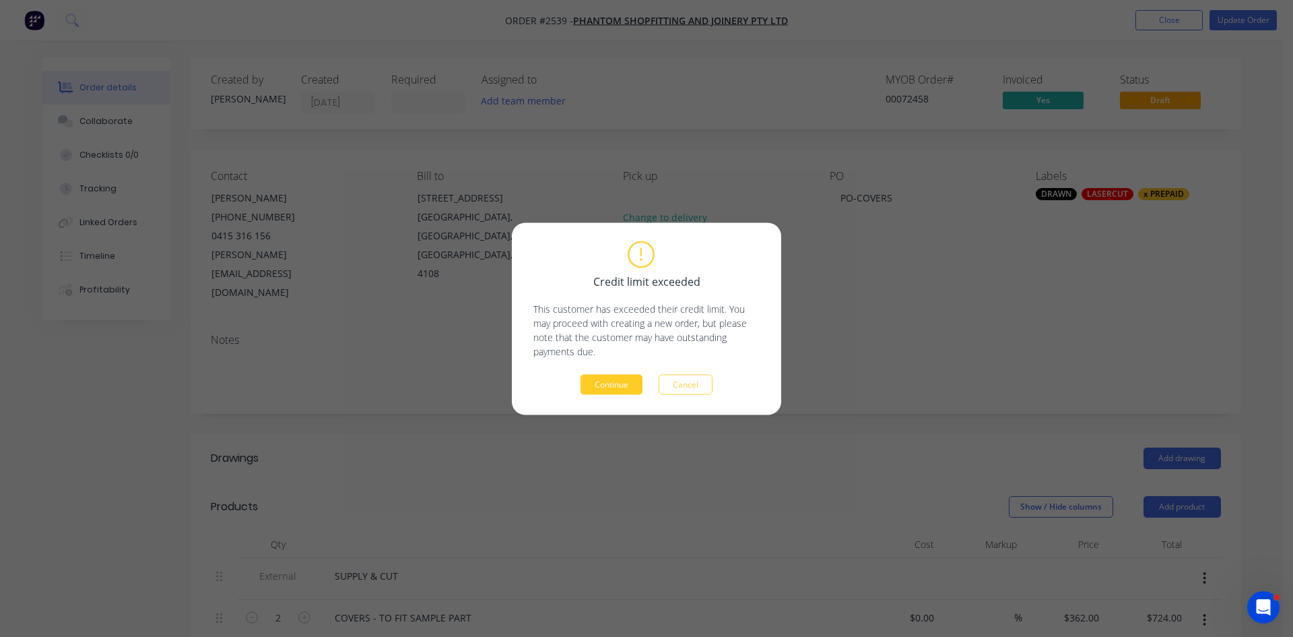
click at [609, 380] on button "Continue" at bounding box center [612, 384] width 62 height 20
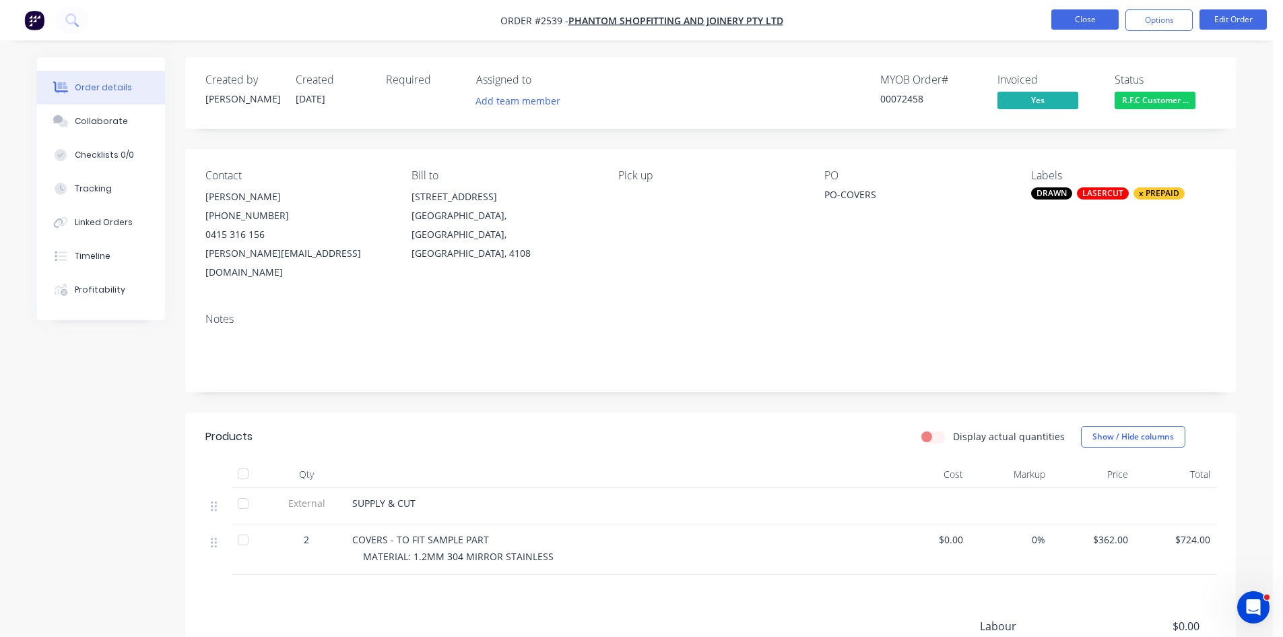
click at [1096, 15] on button "Close" at bounding box center [1084, 19] width 67 height 20
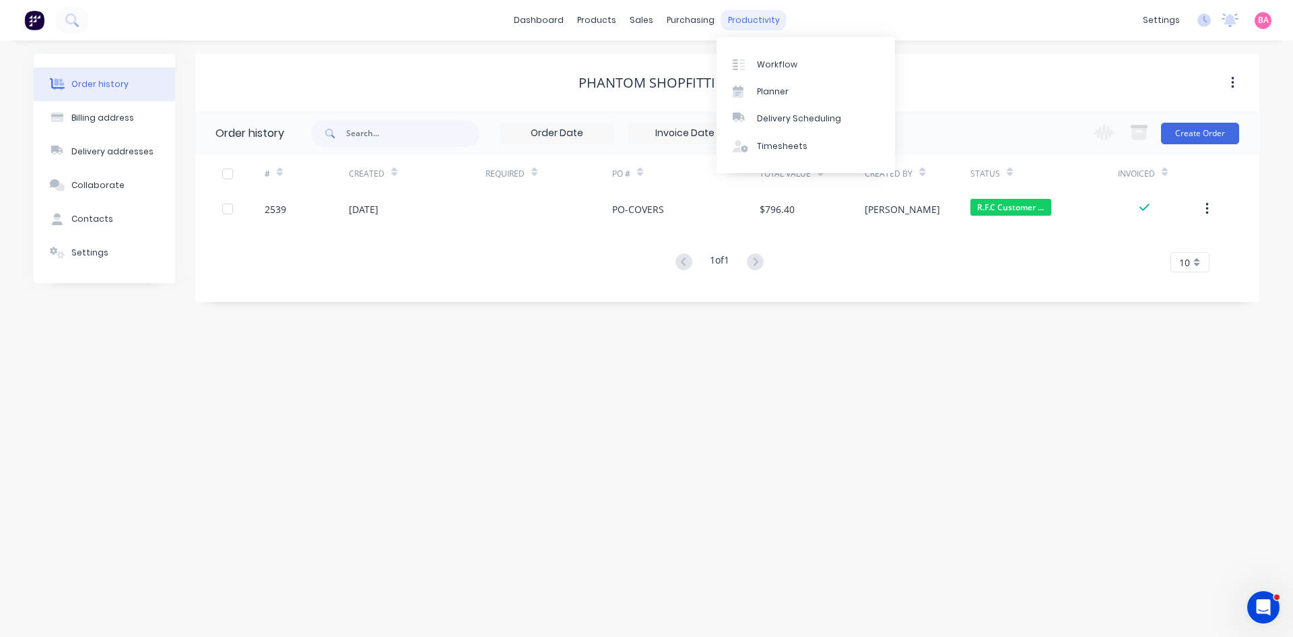
click at [763, 20] on div "productivity" at bounding box center [753, 20] width 65 height 20
click at [775, 64] on div "Workflow" at bounding box center [777, 65] width 40 height 12
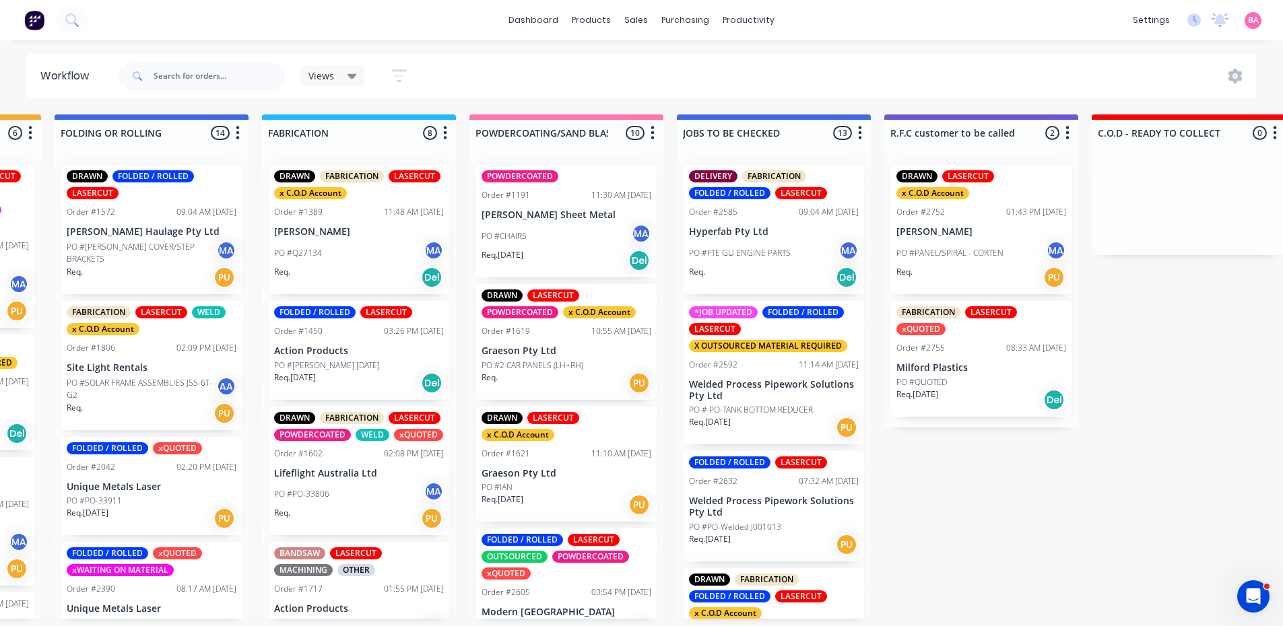
scroll to position [0, 826]
